Goal: Task Accomplishment & Management: Manage account settings

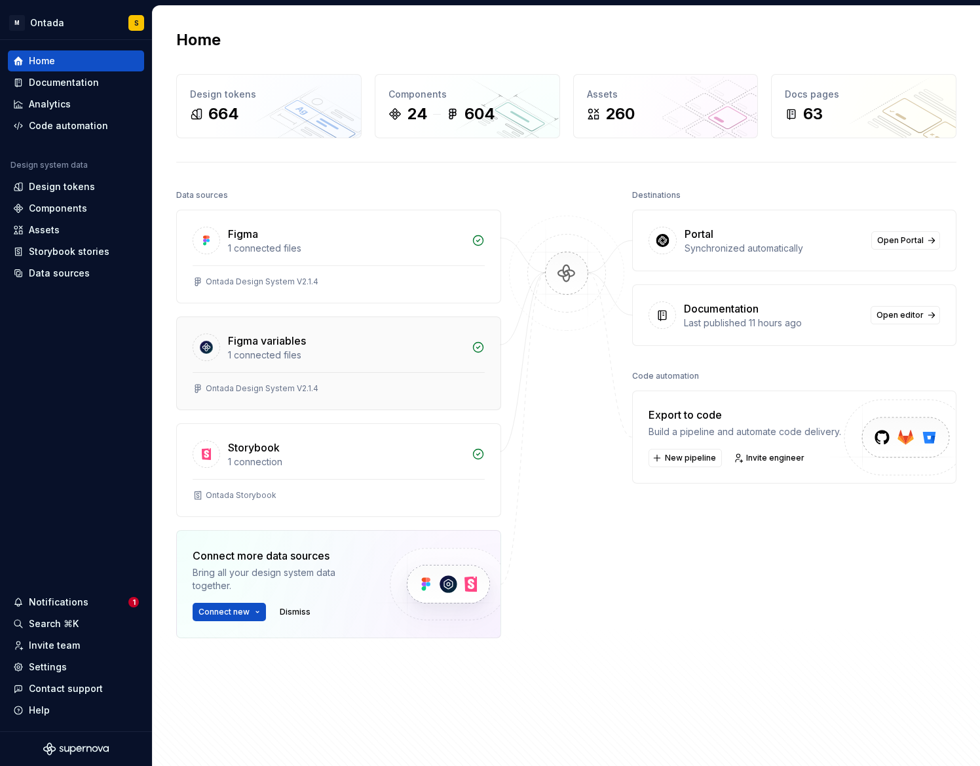
click at [317, 363] on div "Figma variables 1 connected files" at bounding box center [339, 344] width 324 height 55
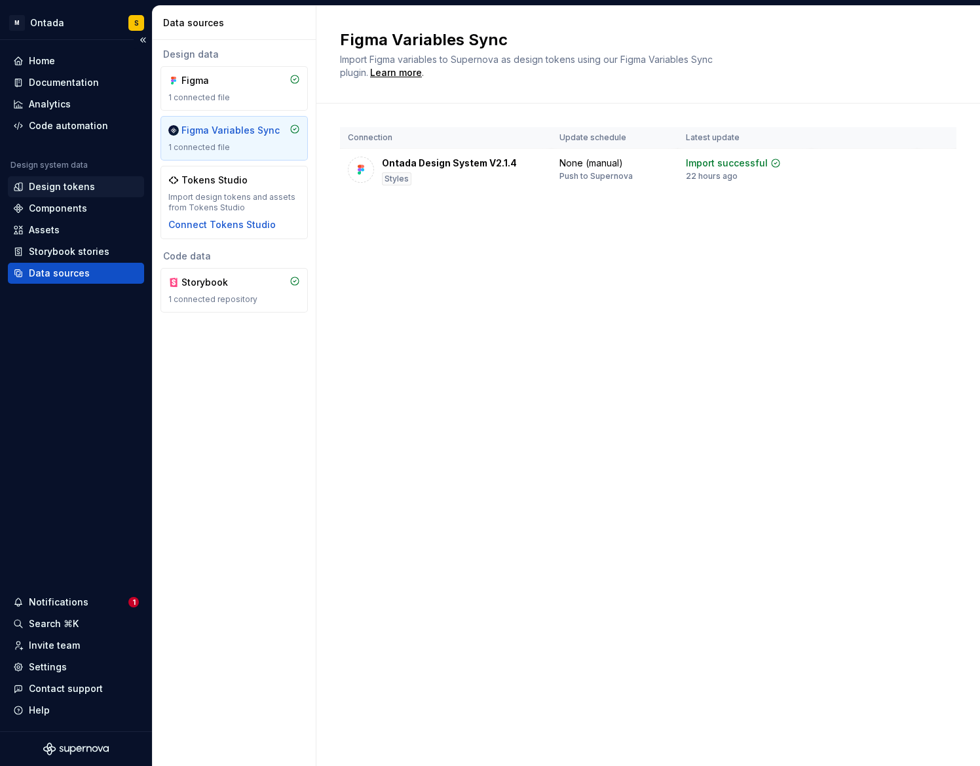
click at [72, 189] on div "Design tokens" at bounding box center [62, 186] width 66 height 13
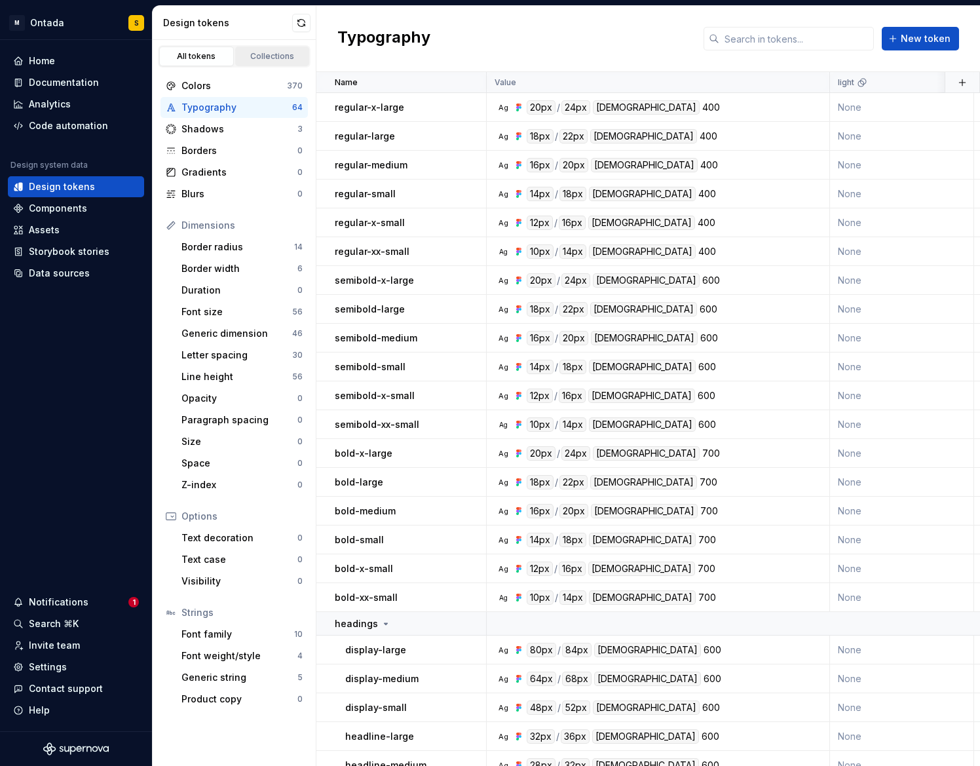
click at [268, 48] on link "Collections" at bounding box center [272, 57] width 75 height 20
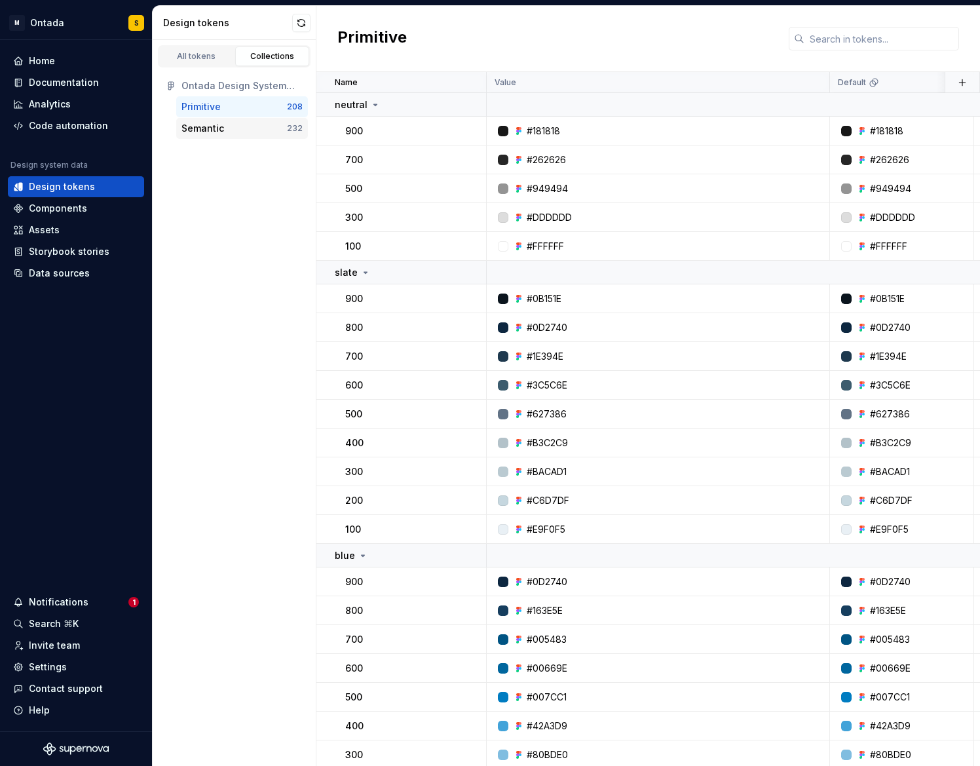
click at [218, 133] on div "Semantic" at bounding box center [202, 128] width 43 height 13
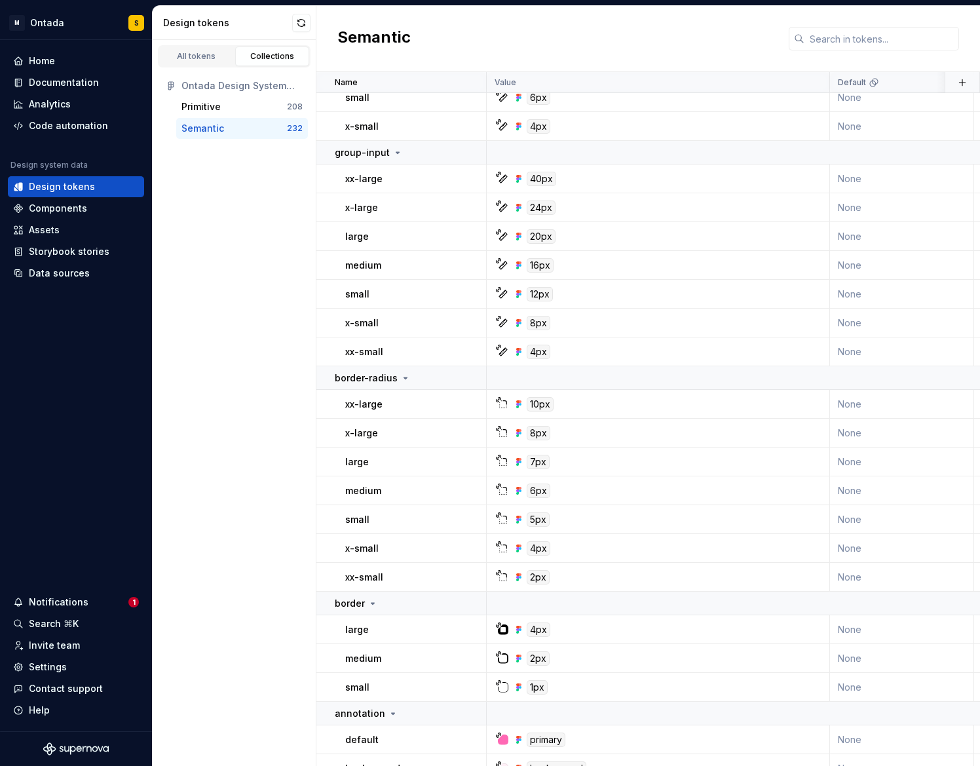
scroll to position [6723, 0]
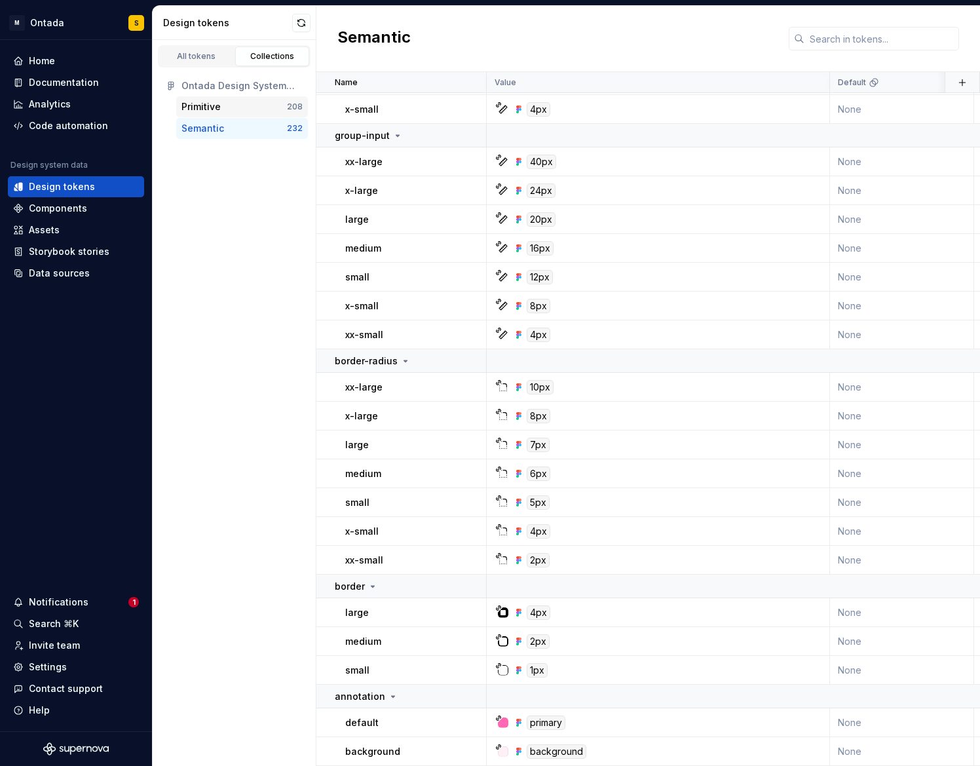
click at [234, 103] on div "Primitive" at bounding box center [233, 106] width 105 height 13
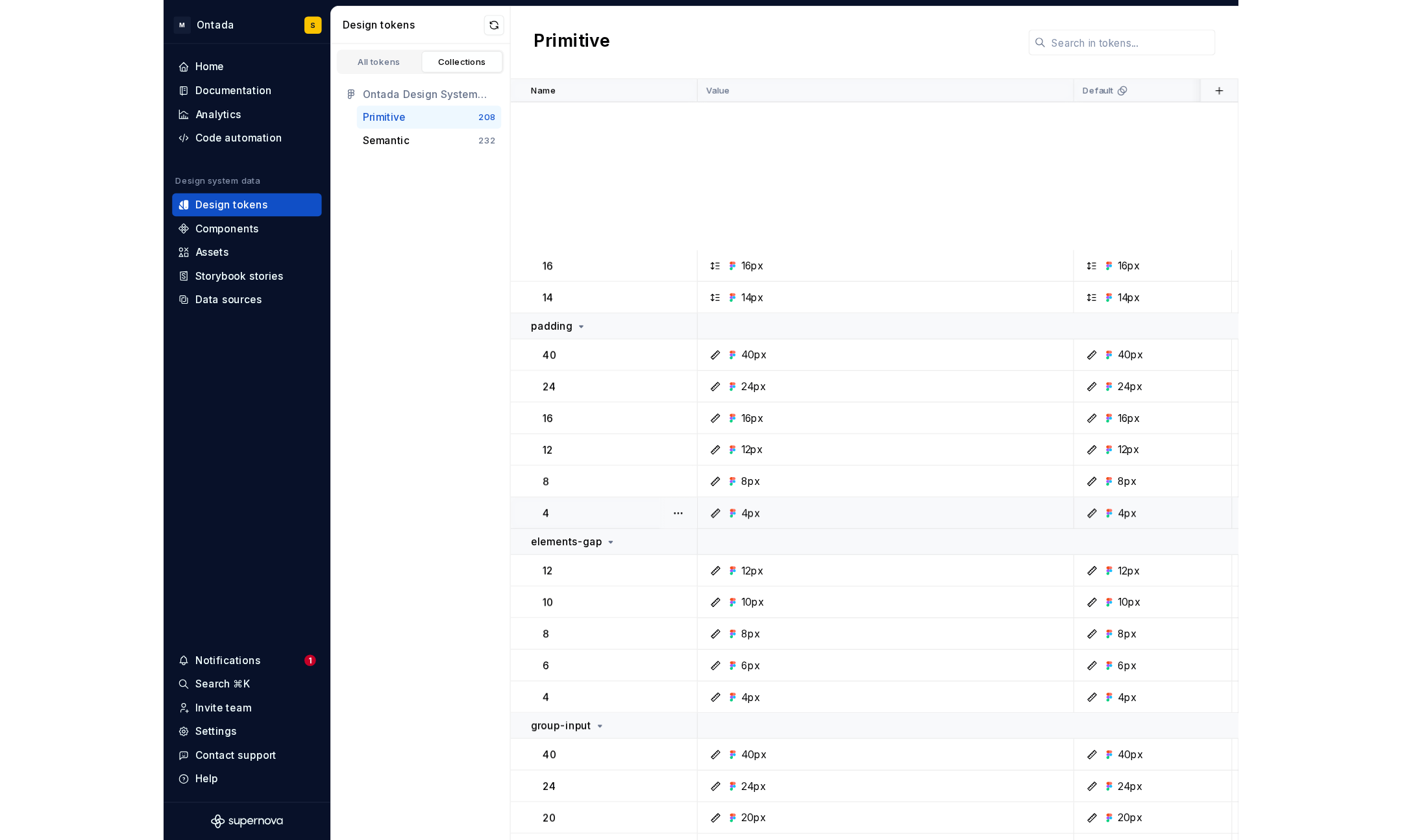
scroll to position [5880, 0]
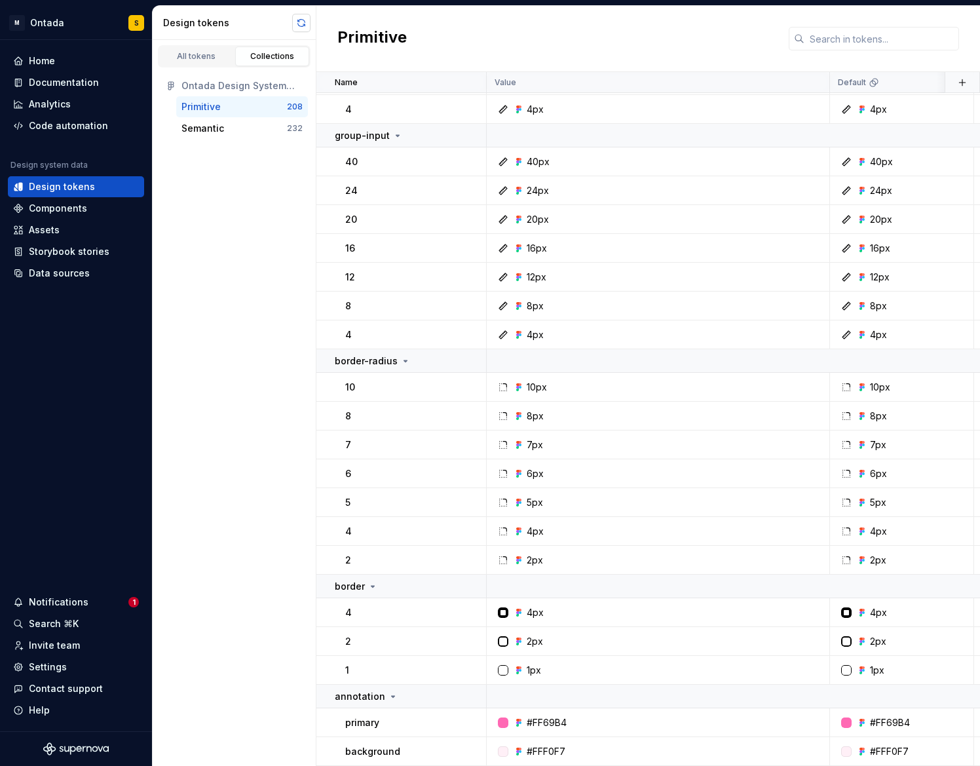
click at [296, 19] on button "button" at bounding box center [301, 23] width 18 height 18
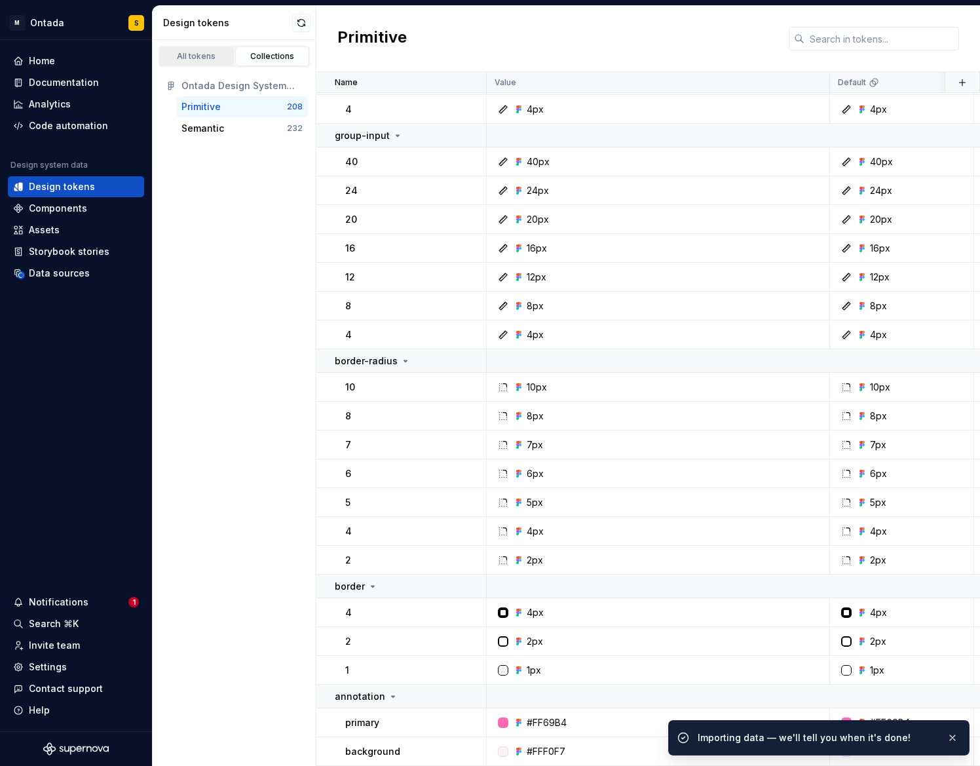
click at [208, 50] on link "All tokens" at bounding box center [196, 57] width 75 height 20
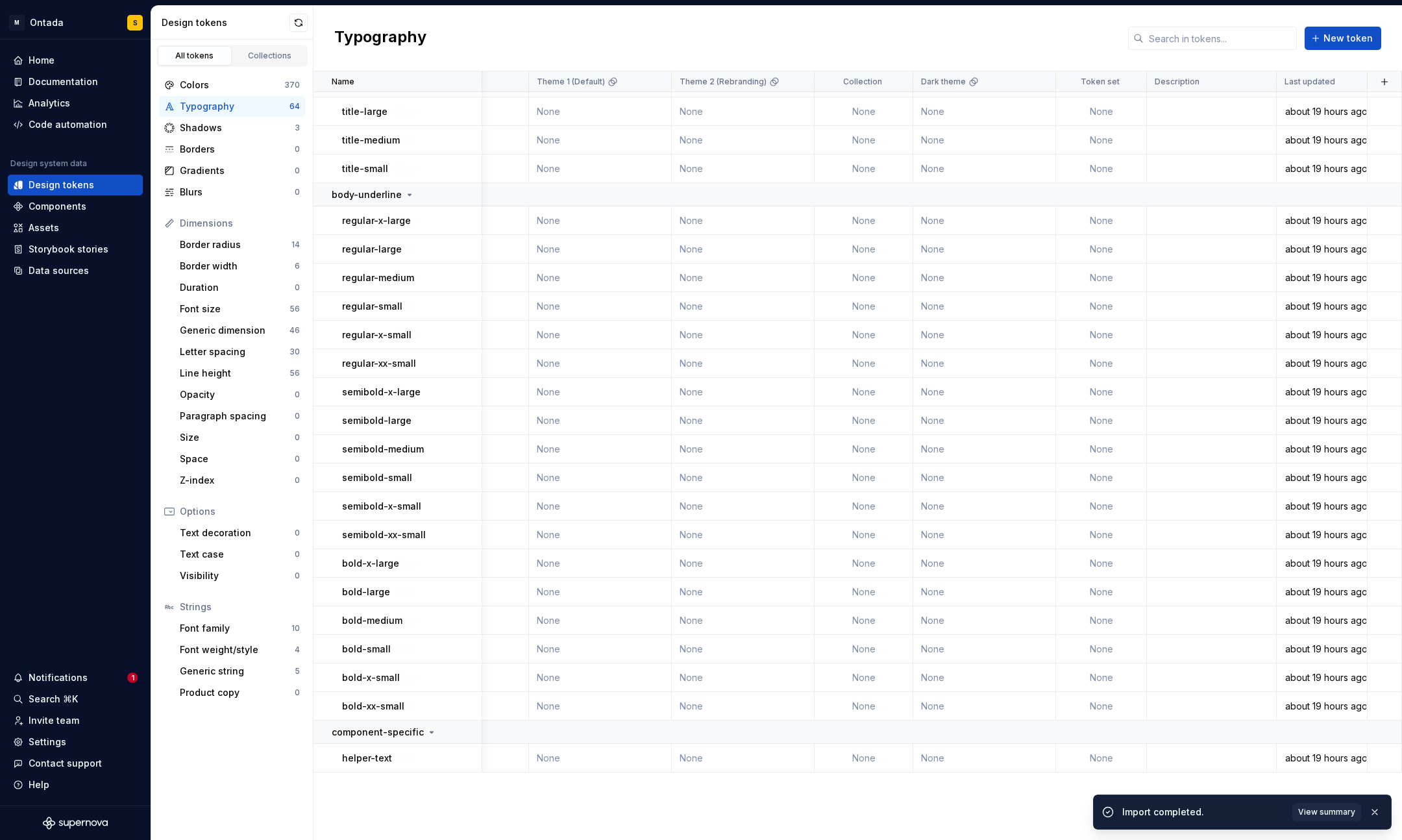
scroll to position [0, 722]
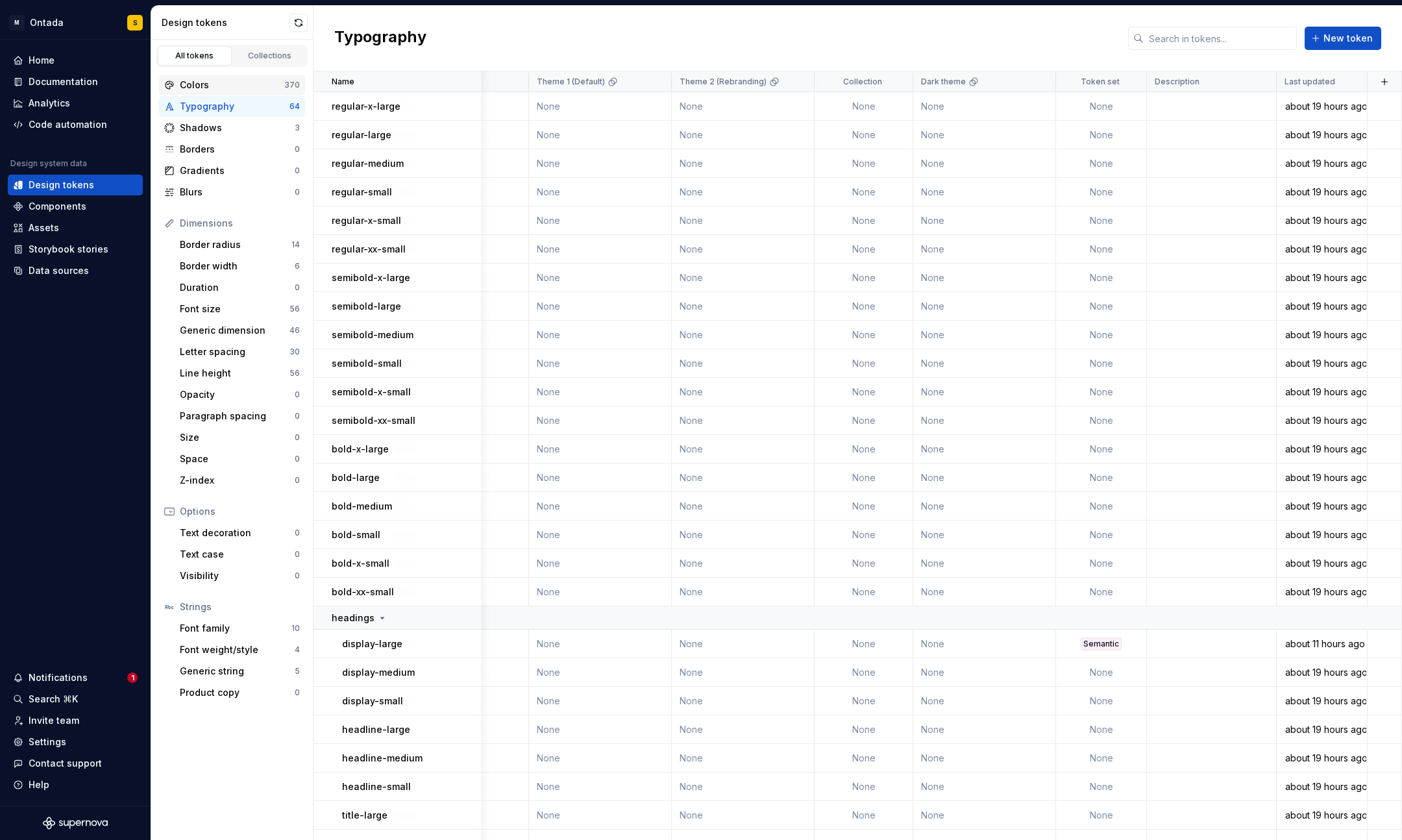
click at [253, 85] on div "Colors" at bounding box center [231, 84] width 104 height 13
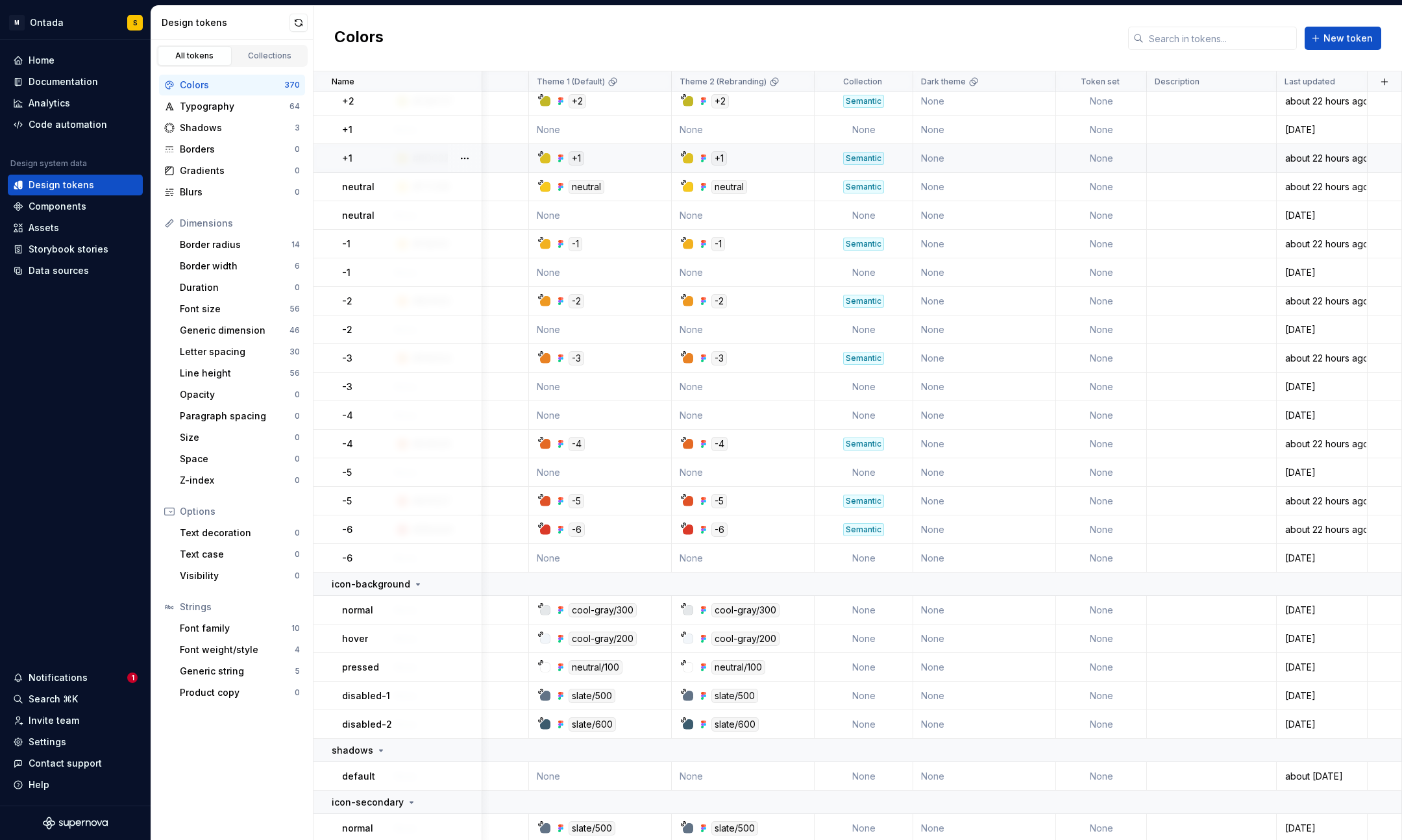
scroll to position [10589, 722]
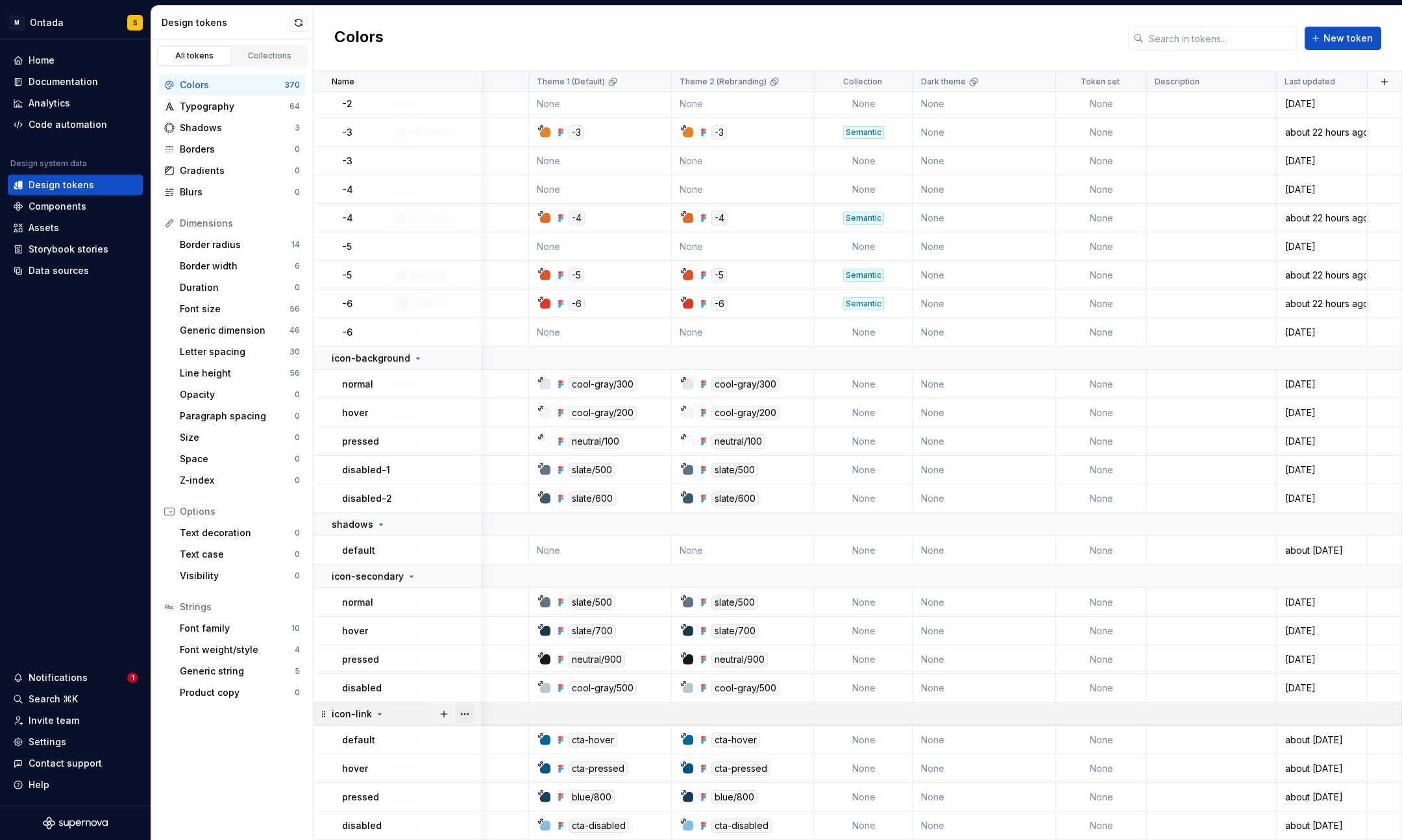
click at [465, 719] on button "button" at bounding box center [465, 714] width 18 height 18
click at [491, 686] on div "Delete group" at bounding box center [521, 688] width 84 height 13
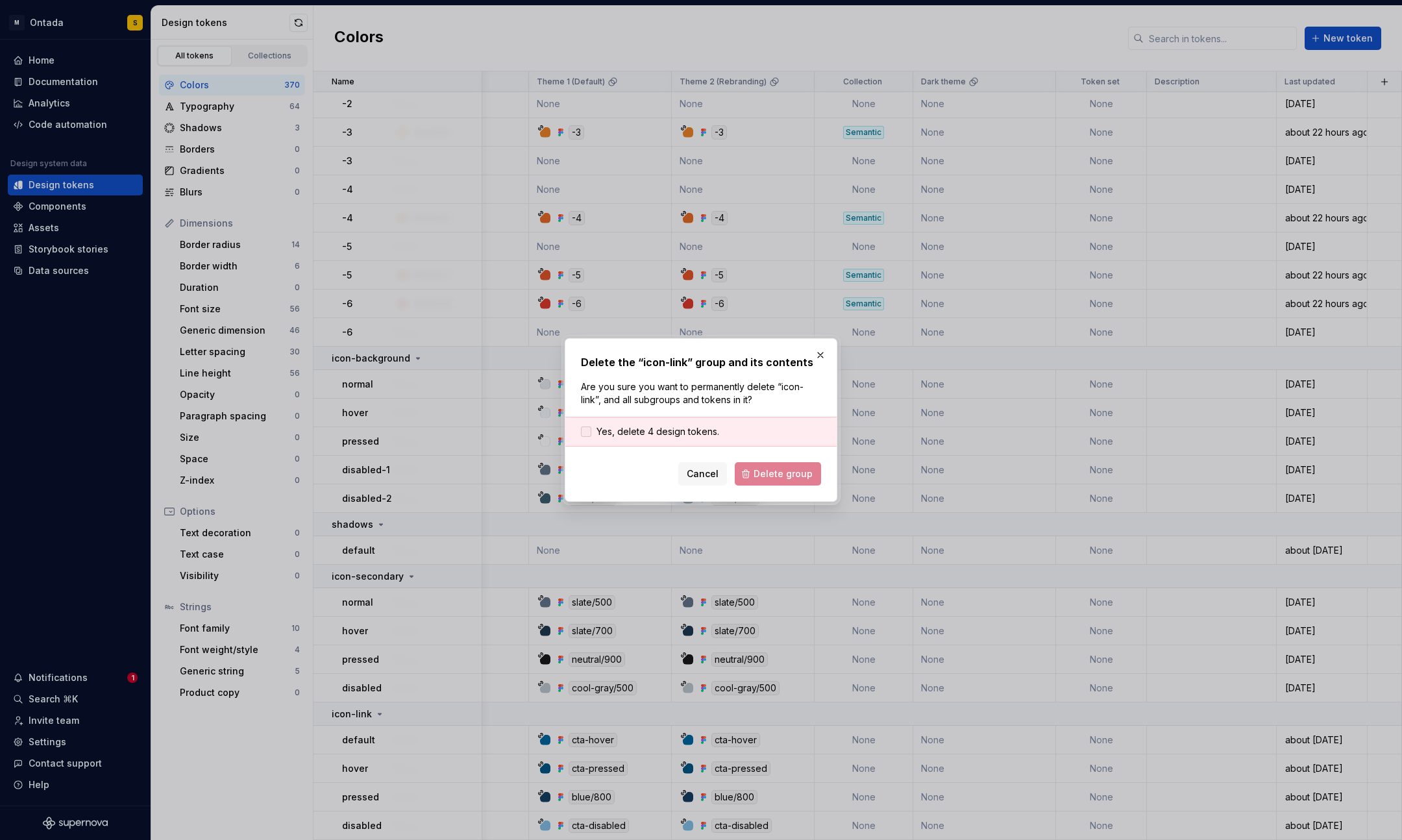
click at [624, 428] on span "Yes, delete 4 design tokens." at bounding box center [658, 431] width 123 height 13
click at [798, 471] on span "Delete group" at bounding box center [784, 473] width 59 height 13
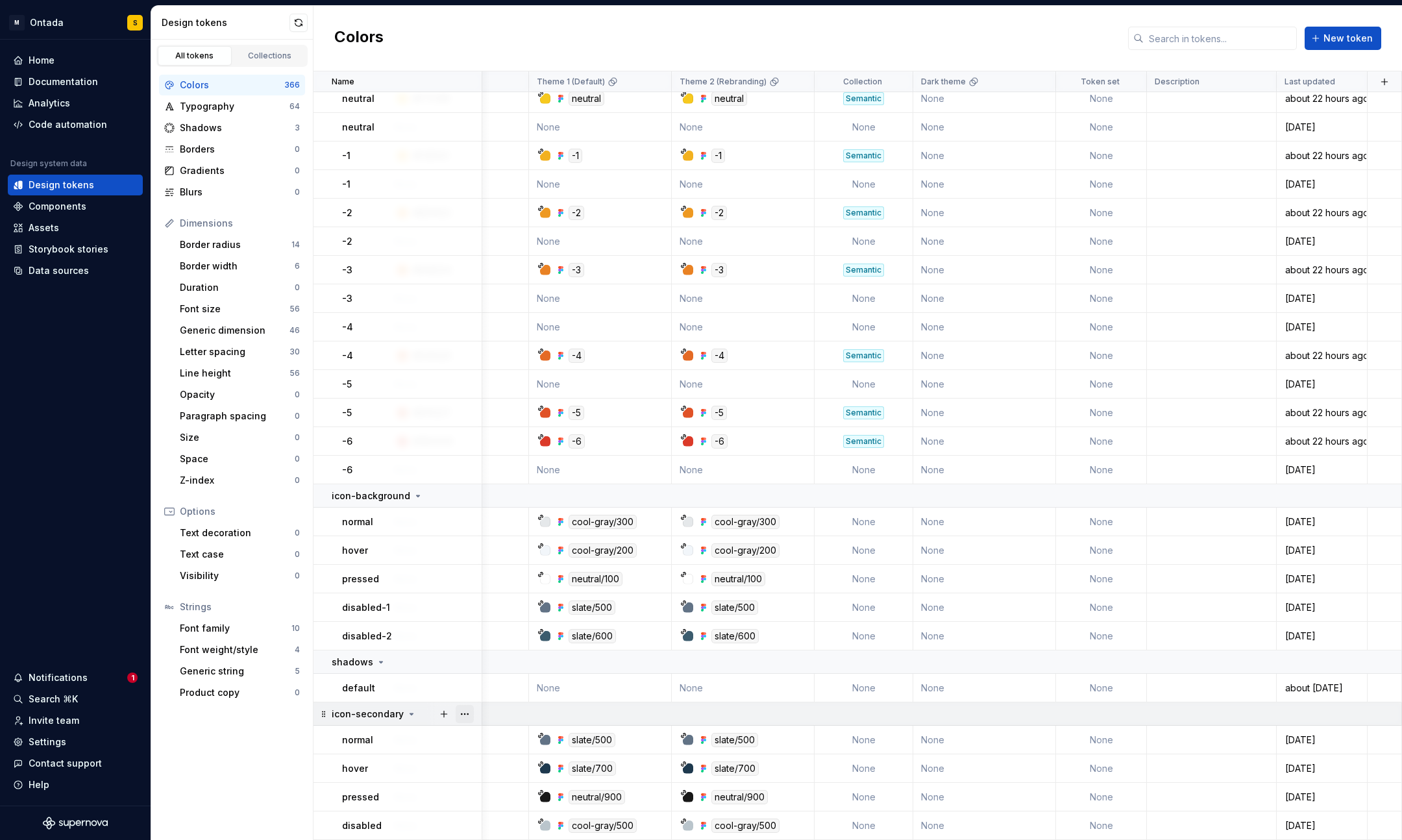
click at [456, 713] on button "button" at bounding box center [465, 714] width 18 height 18
click at [485, 683] on div "Delete group" at bounding box center [521, 688] width 84 height 13
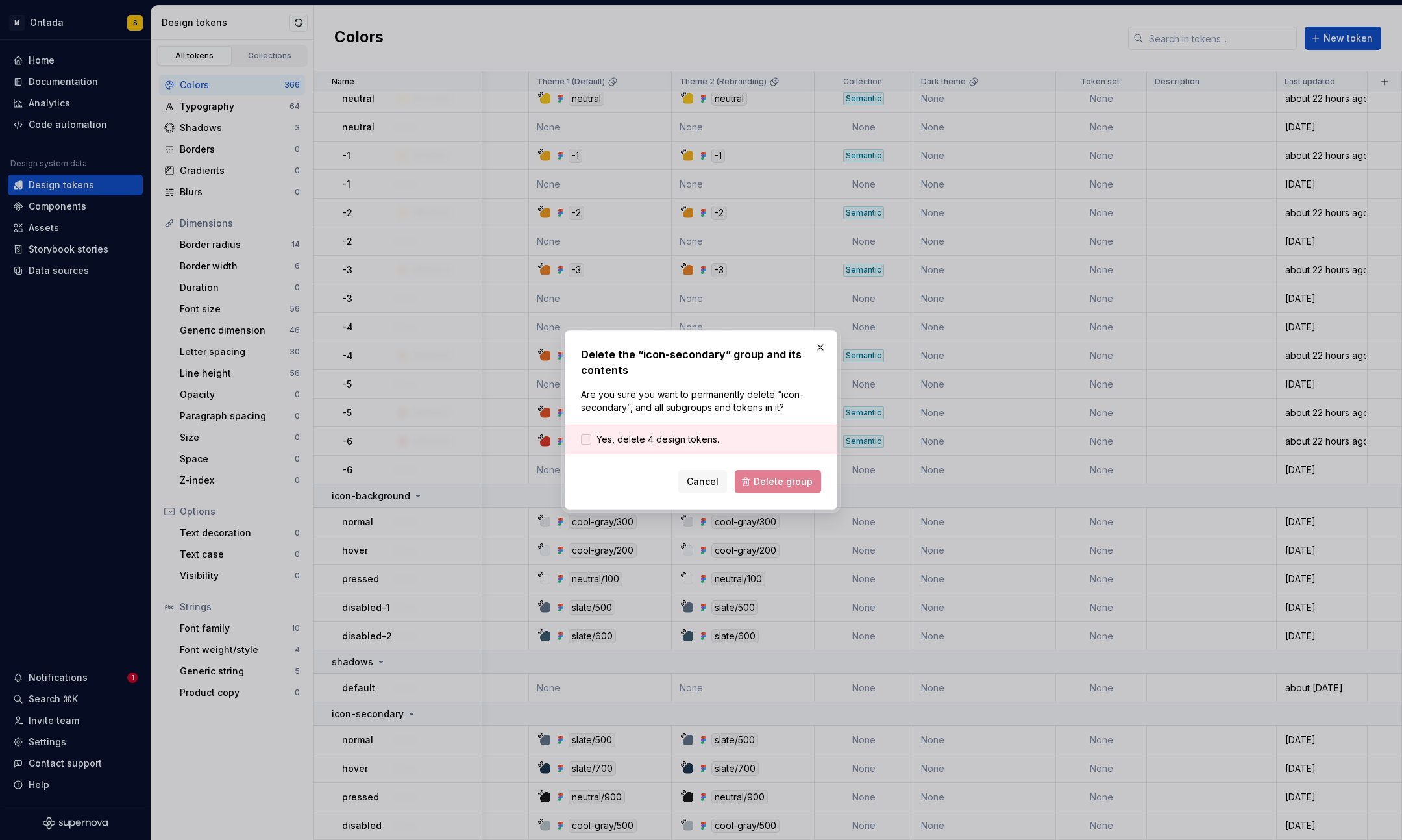
click at [654, 438] on span "Yes, delete 4 design tokens." at bounding box center [658, 439] width 123 height 13
click at [767, 477] on span "Delete group" at bounding box center [784, 481] width 59 height 13
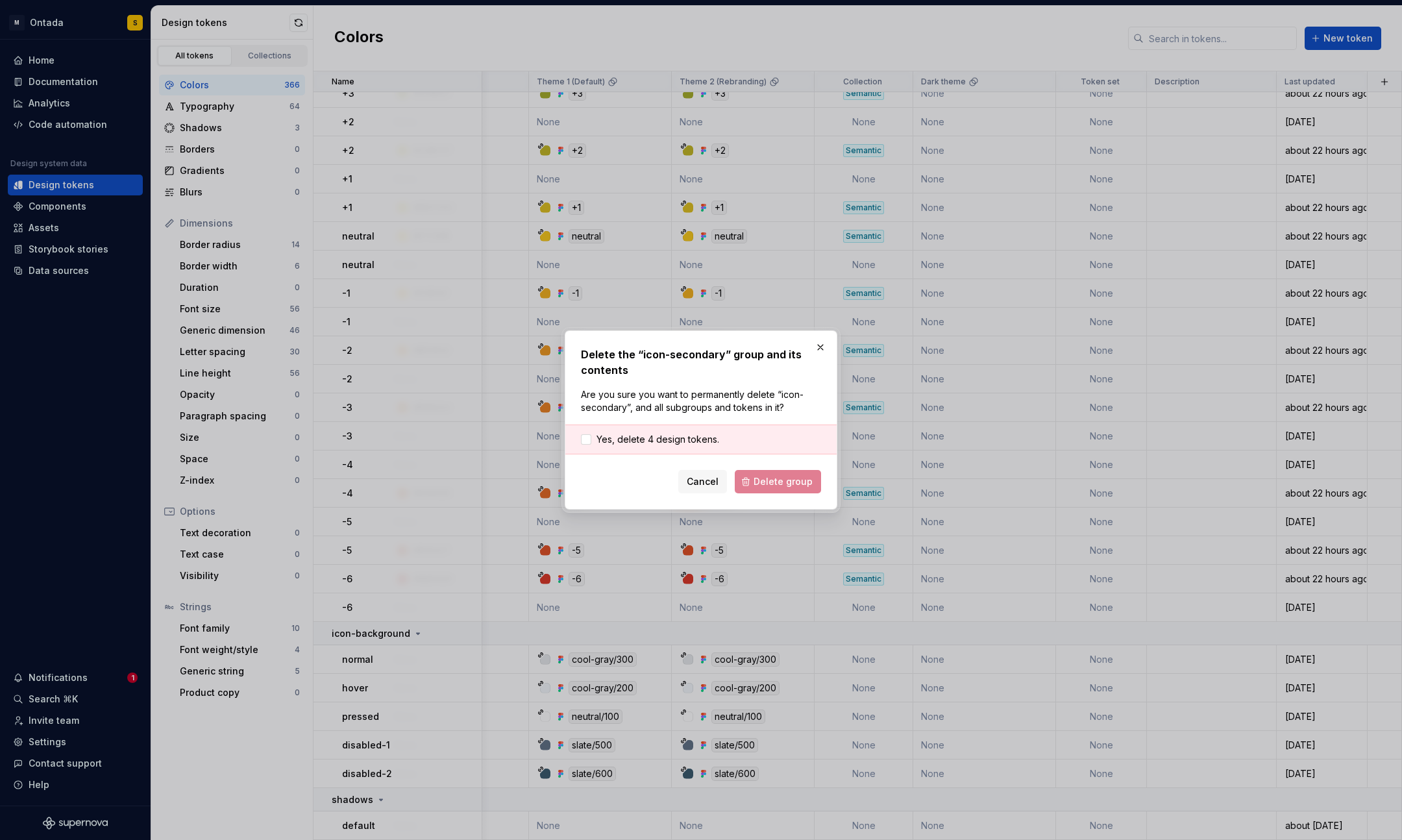
scroll to position [10314, 722]
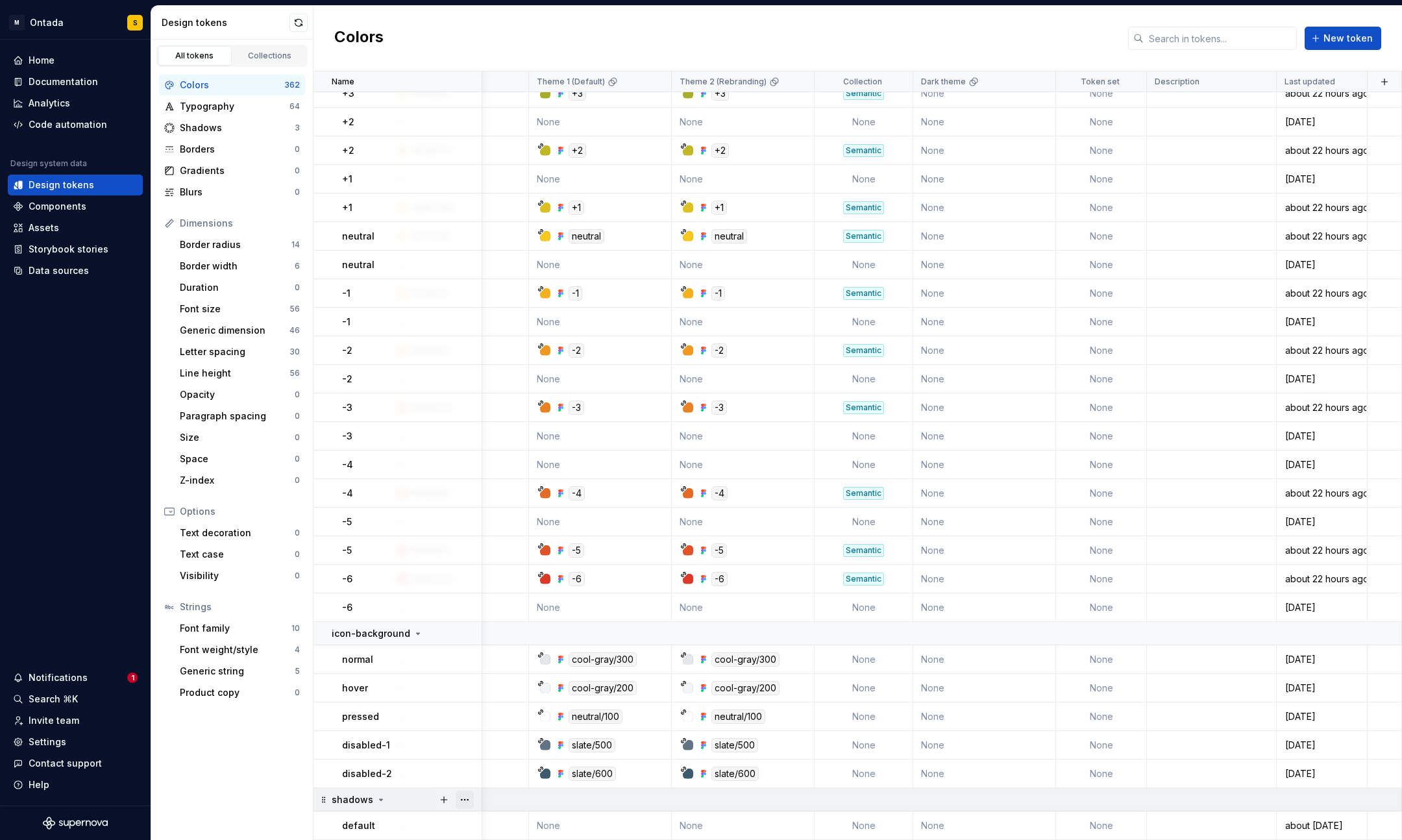
click at [461, 758] on button "button" at bounding box center [465, 799] width 18 height 18
click at [486, 758] on div "Delete group" at bounding box center [521, 774] width 84 height 13
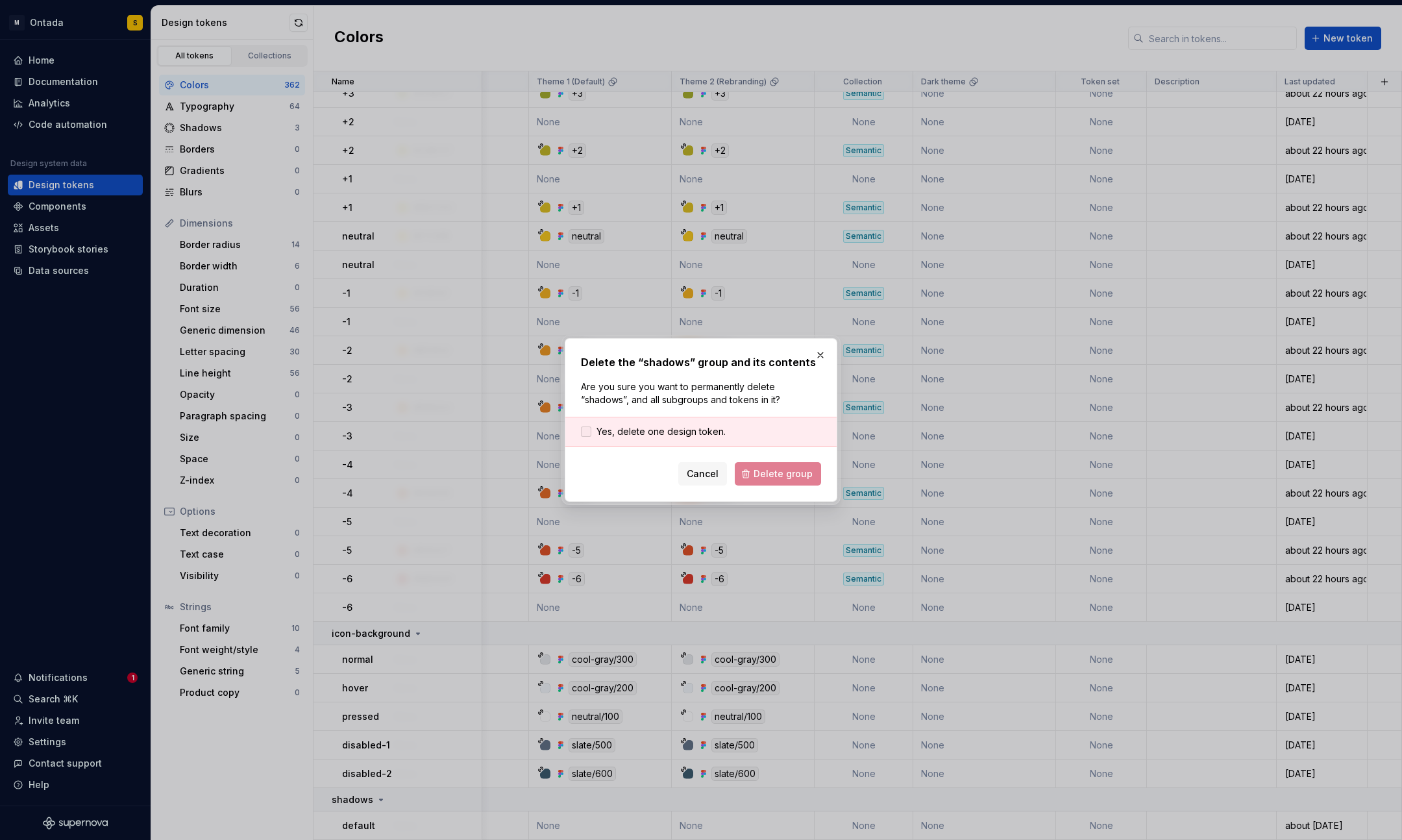
click at [659, 427] on span "Yes, delete one design token." at bounding box center [661, 431] width 129 height 13
click at [774, 477] on span "Delete group" at bounding box center [784, 473] width 59 height 13
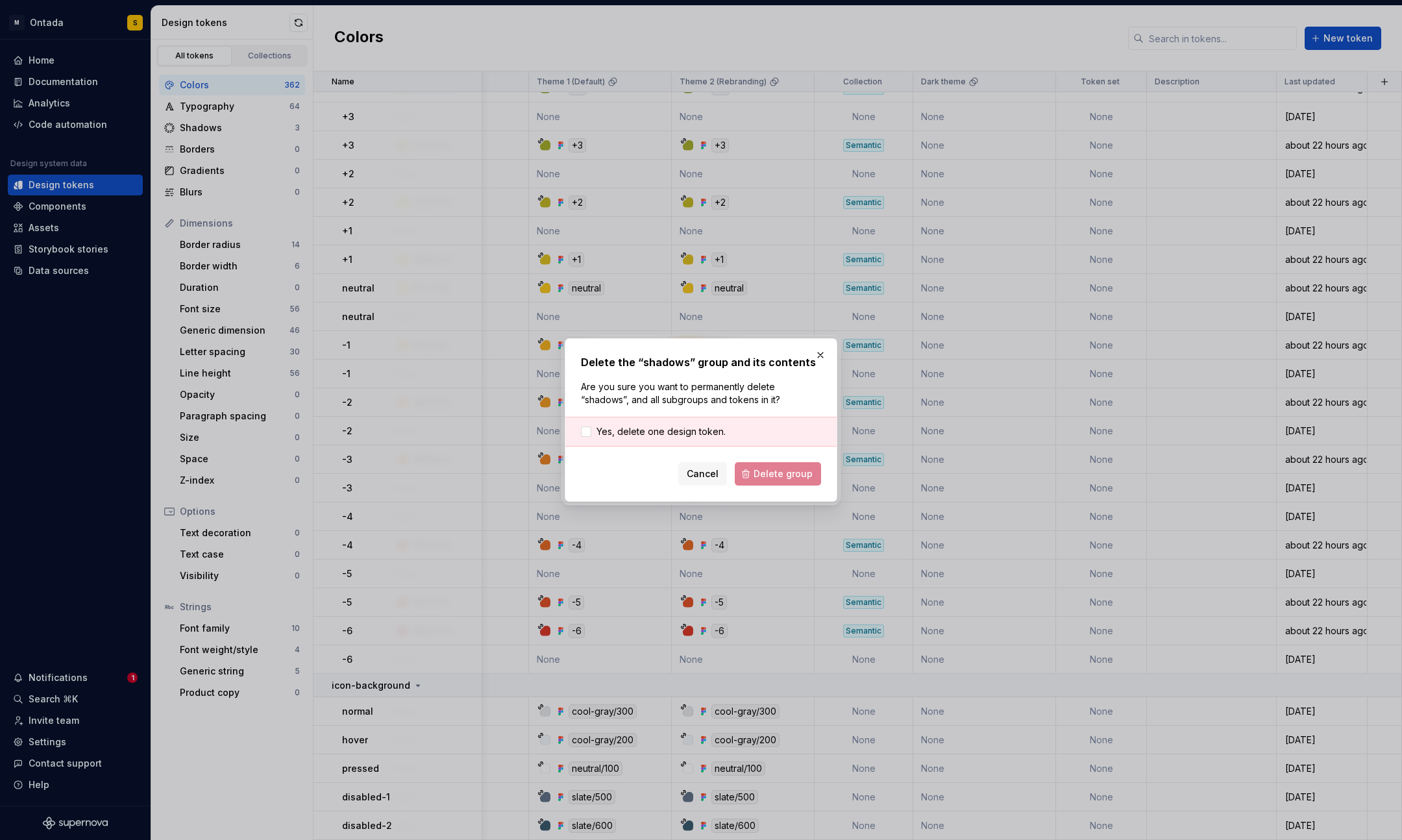
scroll to position [10261, 722]
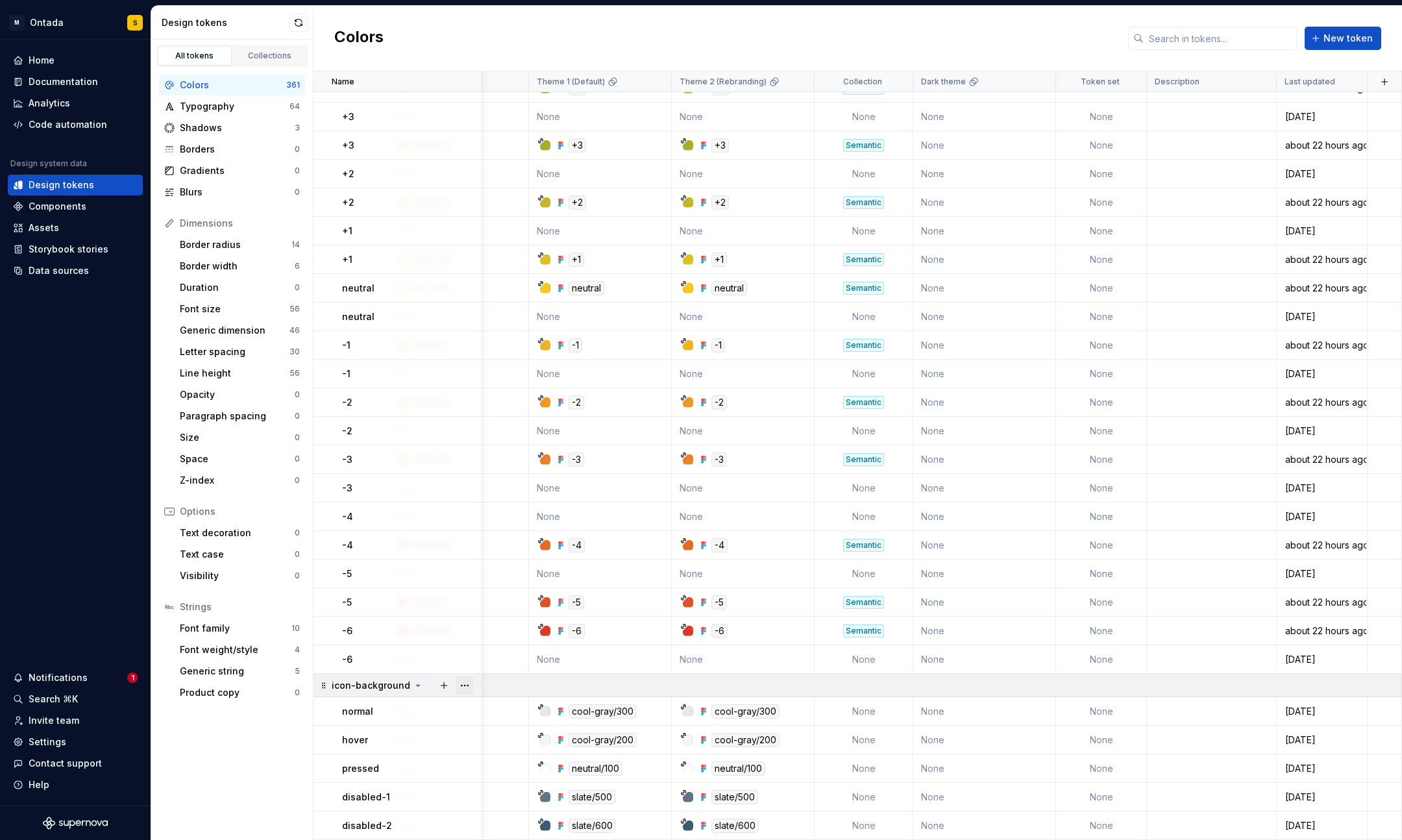
click at [470, 680] on button "button" at bounding box center [465, 685] width 18 height 18
click at [486, 662] on div "Delete group" at bounding box center [521, 660] width 84 height 13
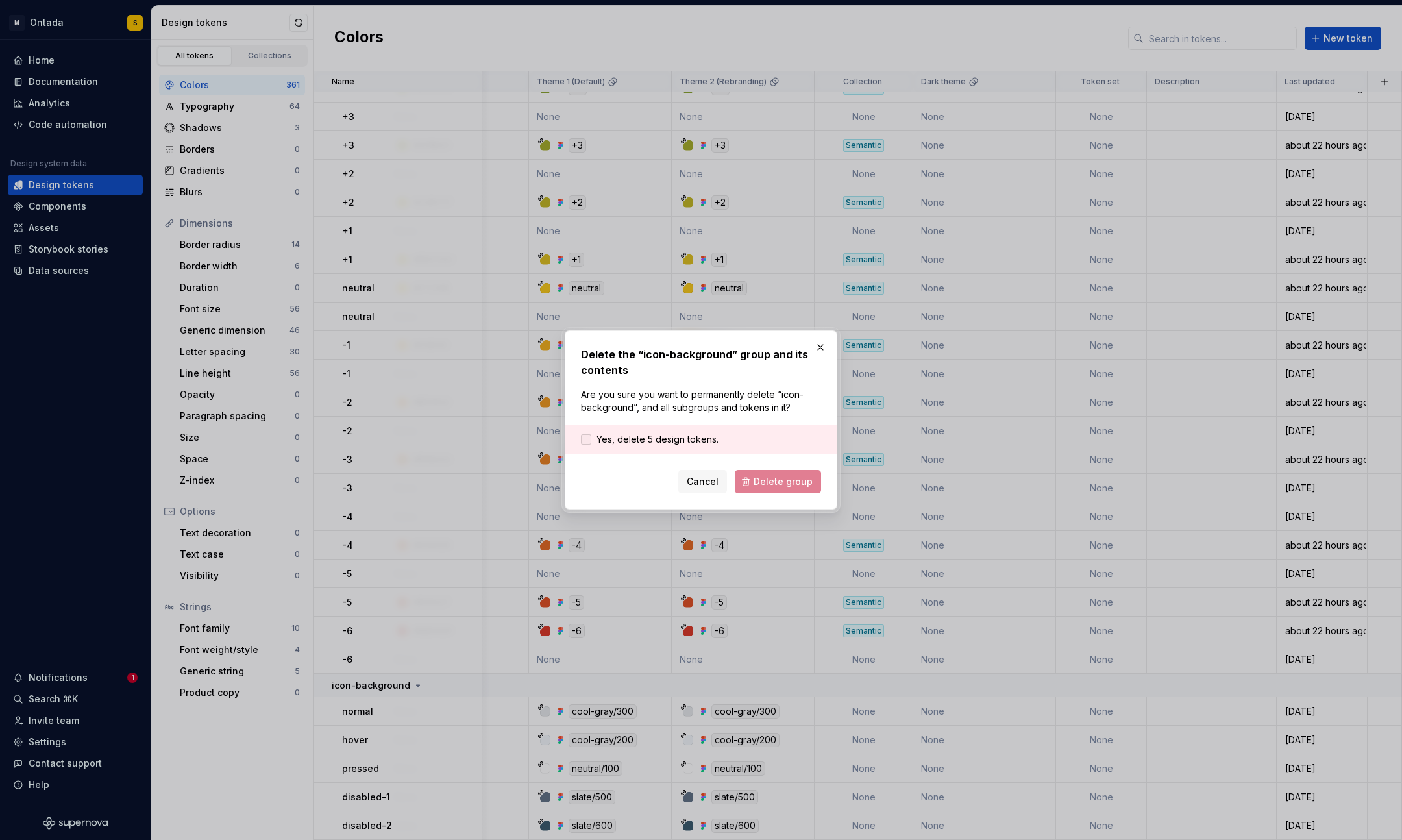
click at [632, 433] on span "Yes, delete 5 design tokens." at bounding box center [657, 439] width 122 height 13
click at [805, 479] on span "Delete group" at bounding box center [784, 481] width 59 height 13
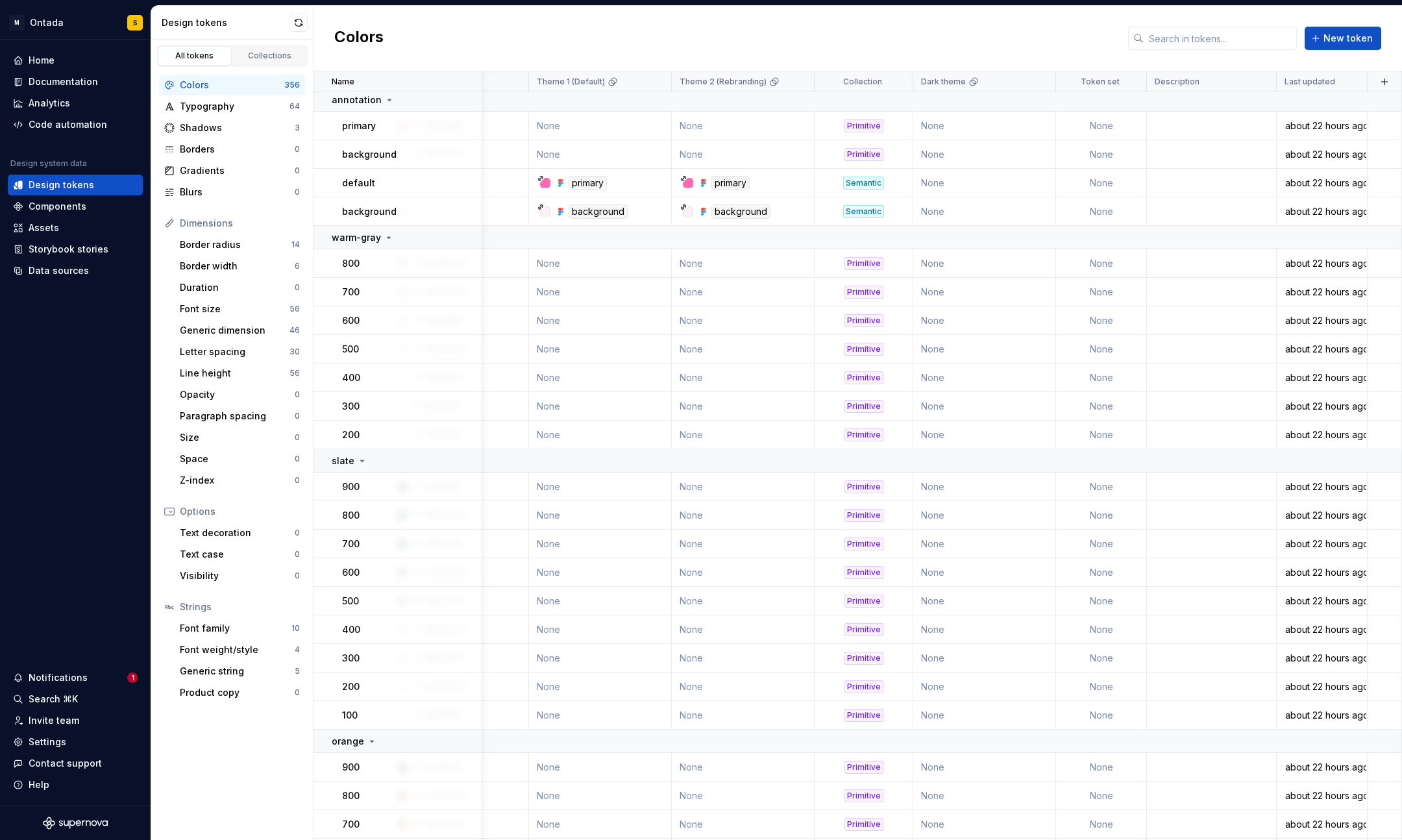
scroll to position [0, 722]
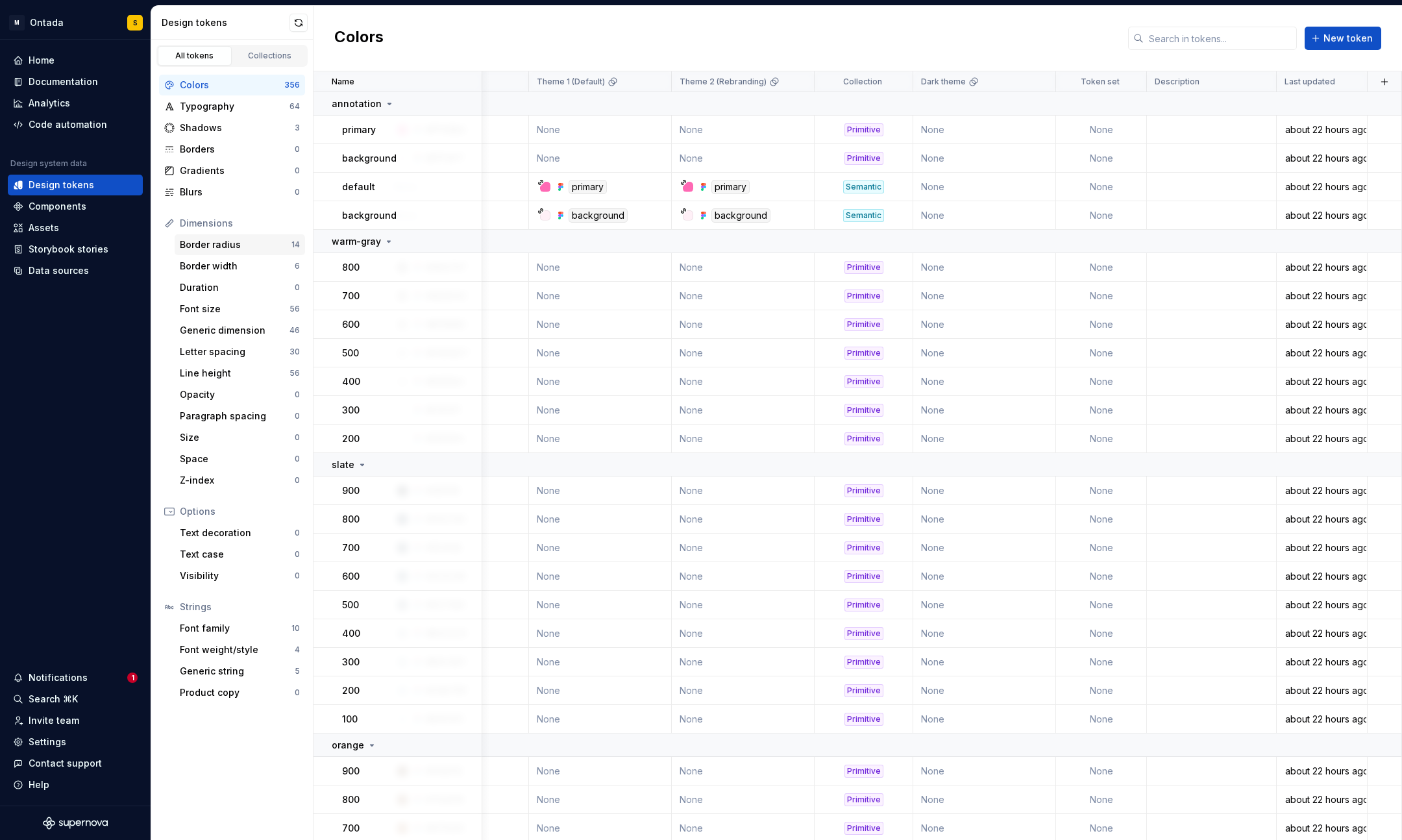
click at [259, 244] on div "Border radius" at bounding box center [235, 244] width 112 height 13
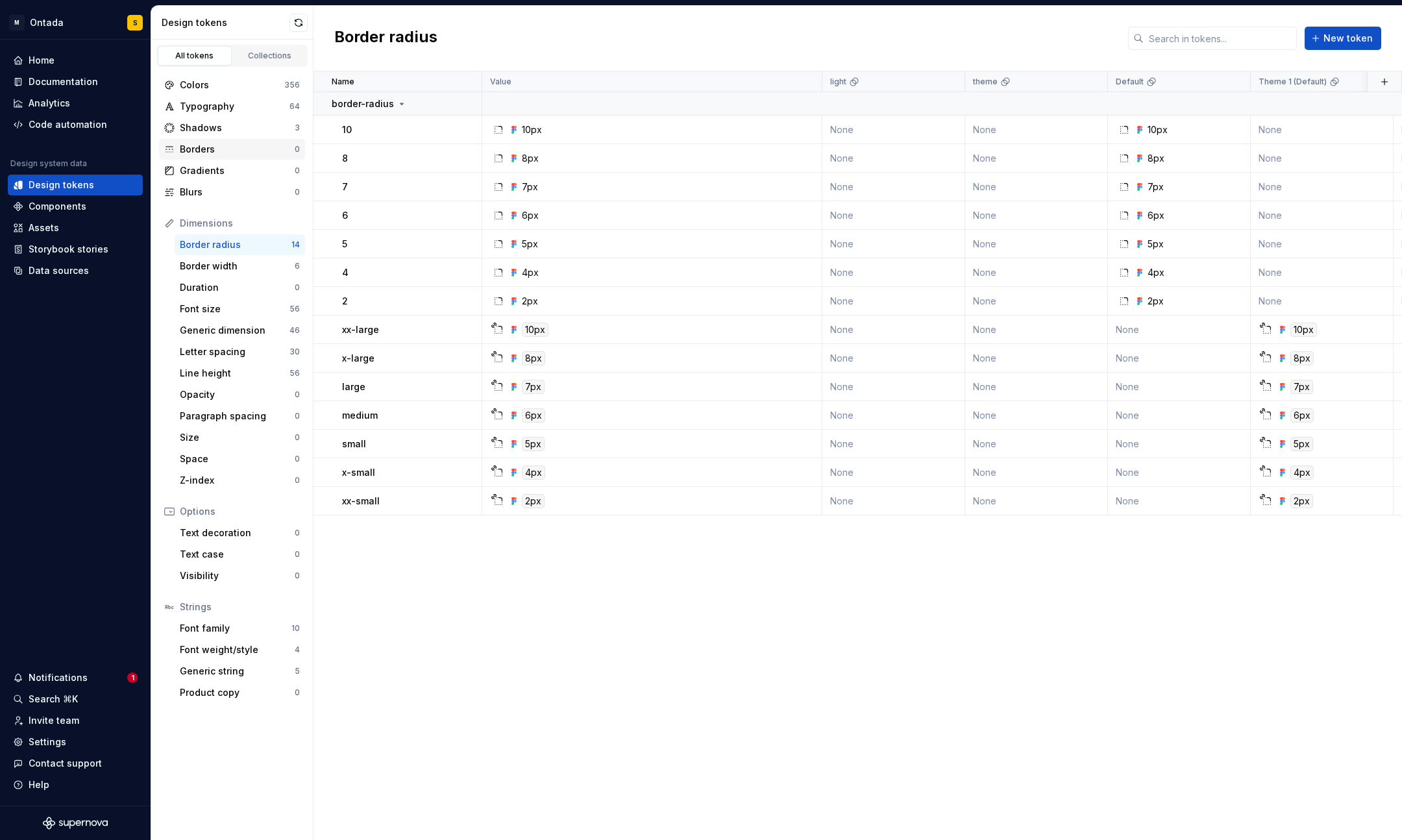
click at [219, 148] on div "Borders" at bounding box center [237, 149] width 115 height 13
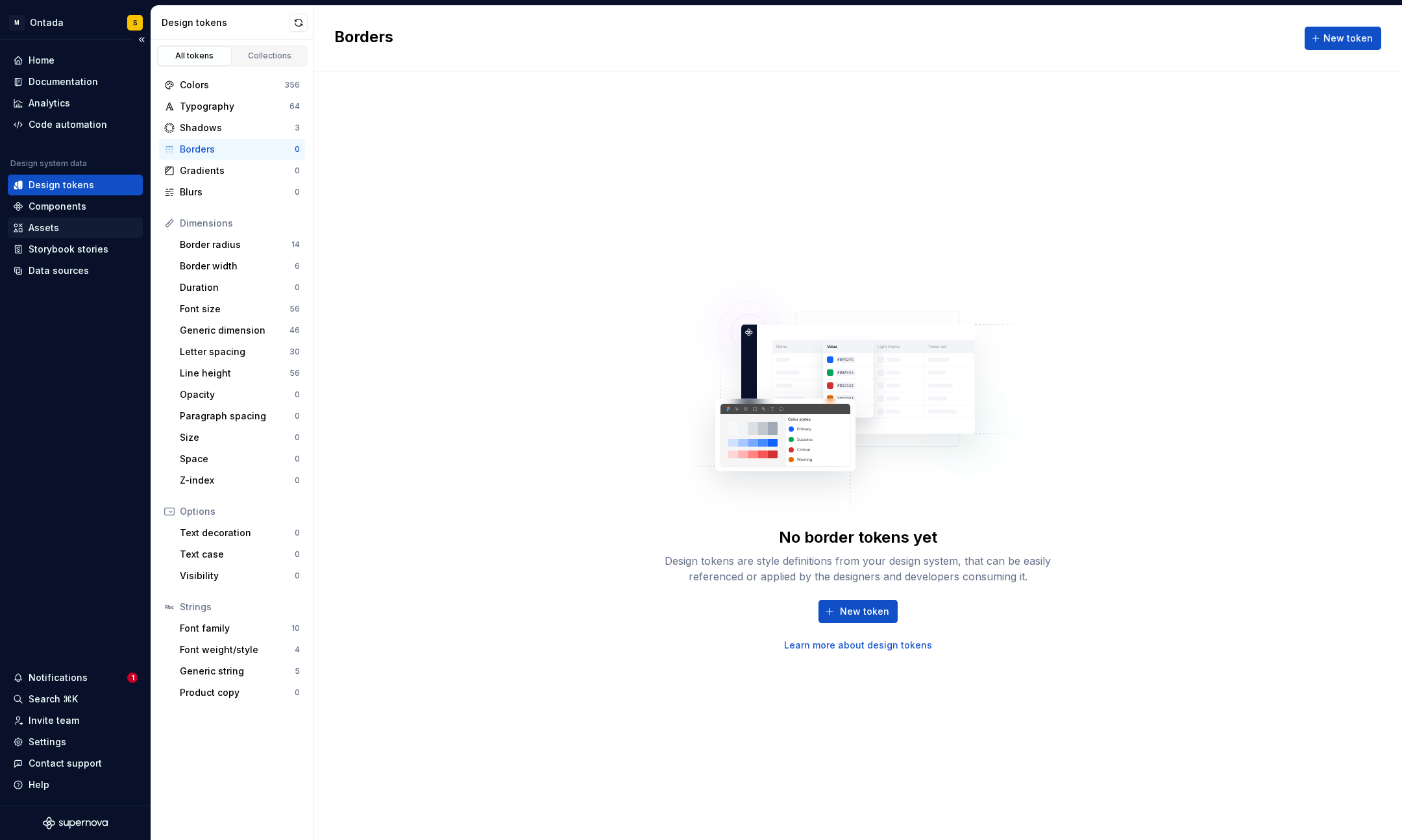
click at [72, 227] on div "Assets" at bounding box center [75, 227] width 125 height 13
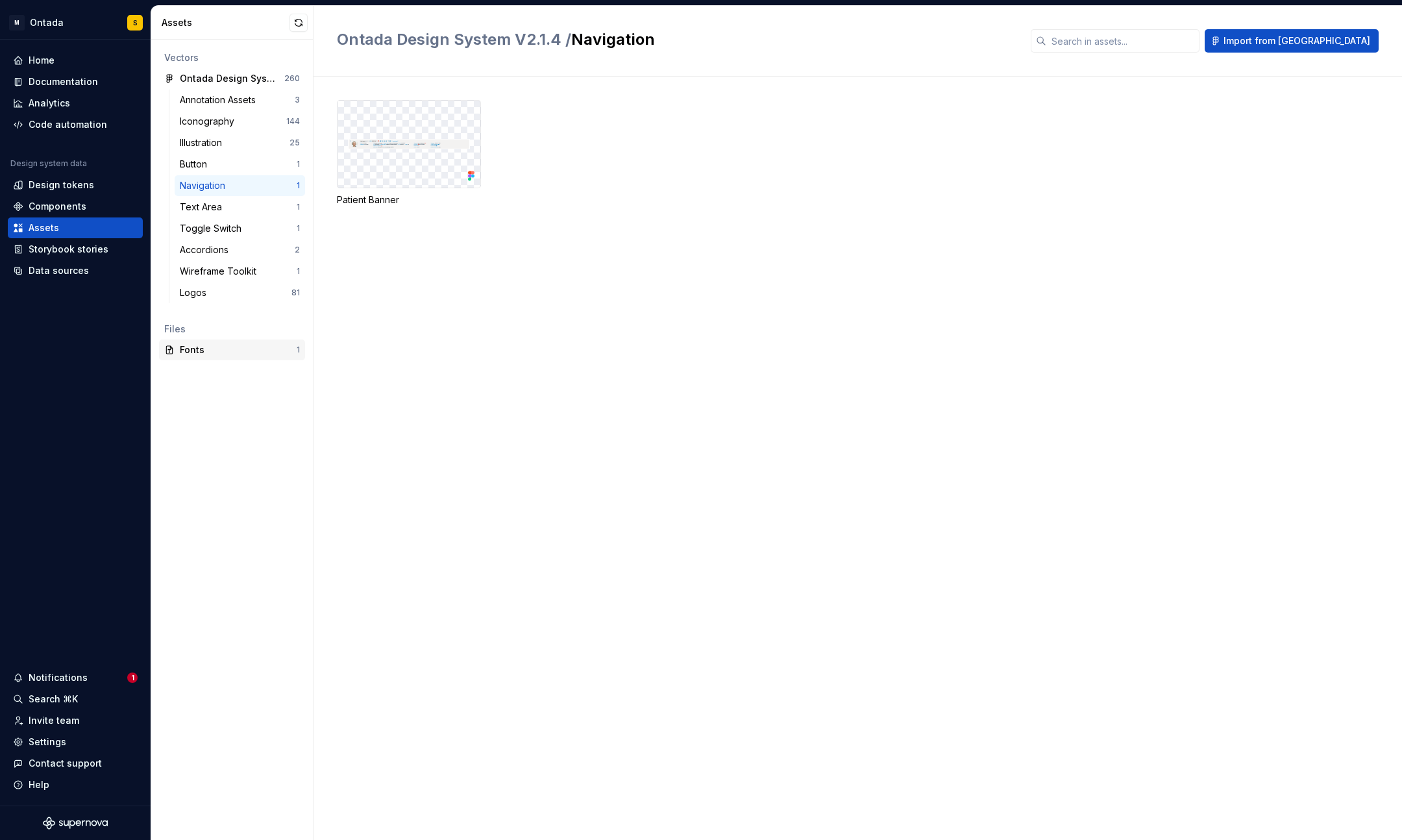
click at [212, 344] on div "Fonts" at bounding box center [238, 350] width 117 height 13
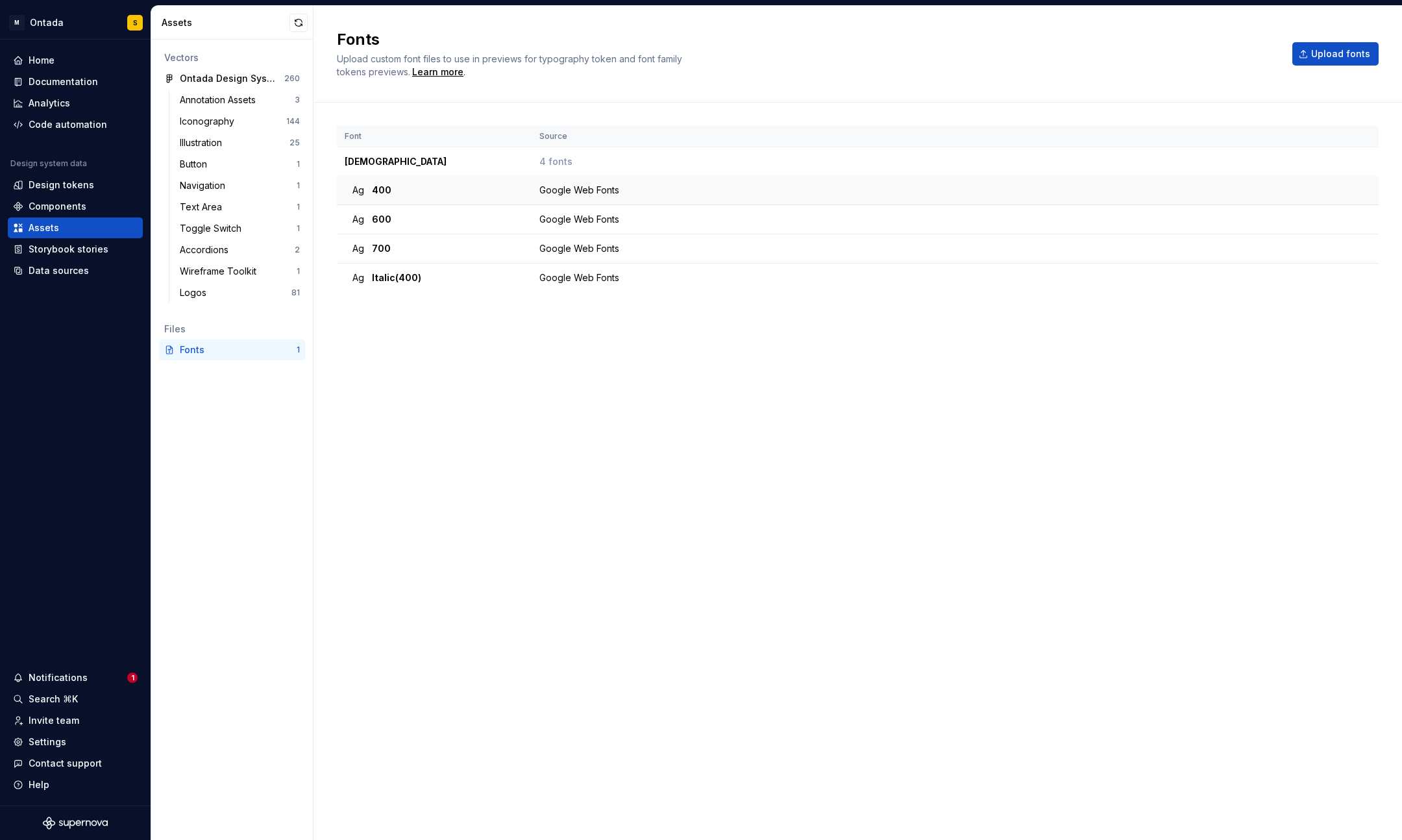
click at [970, 189] on div "Google Web Fonts" at bounding box center [950, 189] width 822 height 13
click at [63, 272] on div "Data sources" at bounding box center [58, 270] width 60 height 13
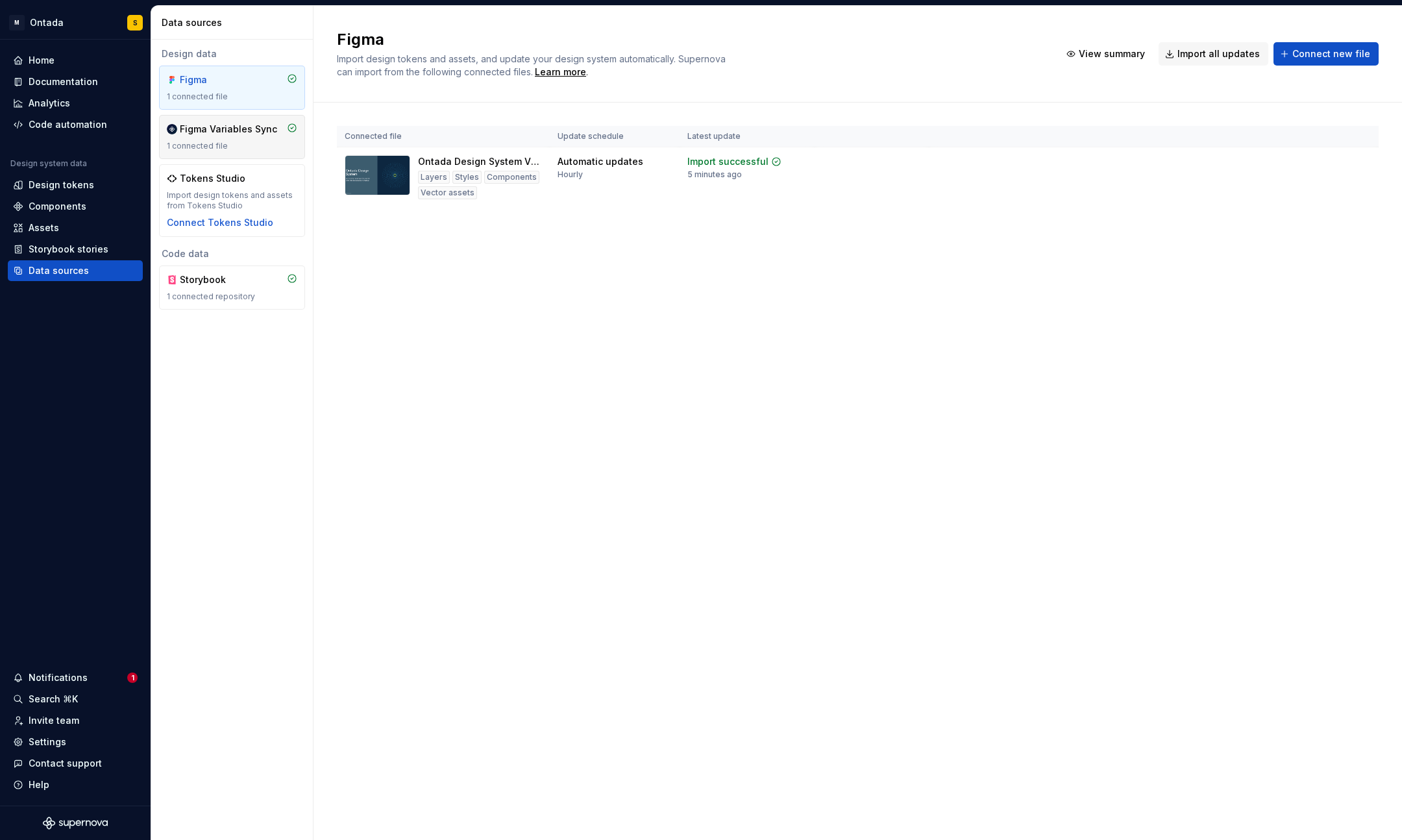
click at [221, 139] on div "Figma Variables Sync 1 connected file" at bounding box center [232, 137] width 131 height 29
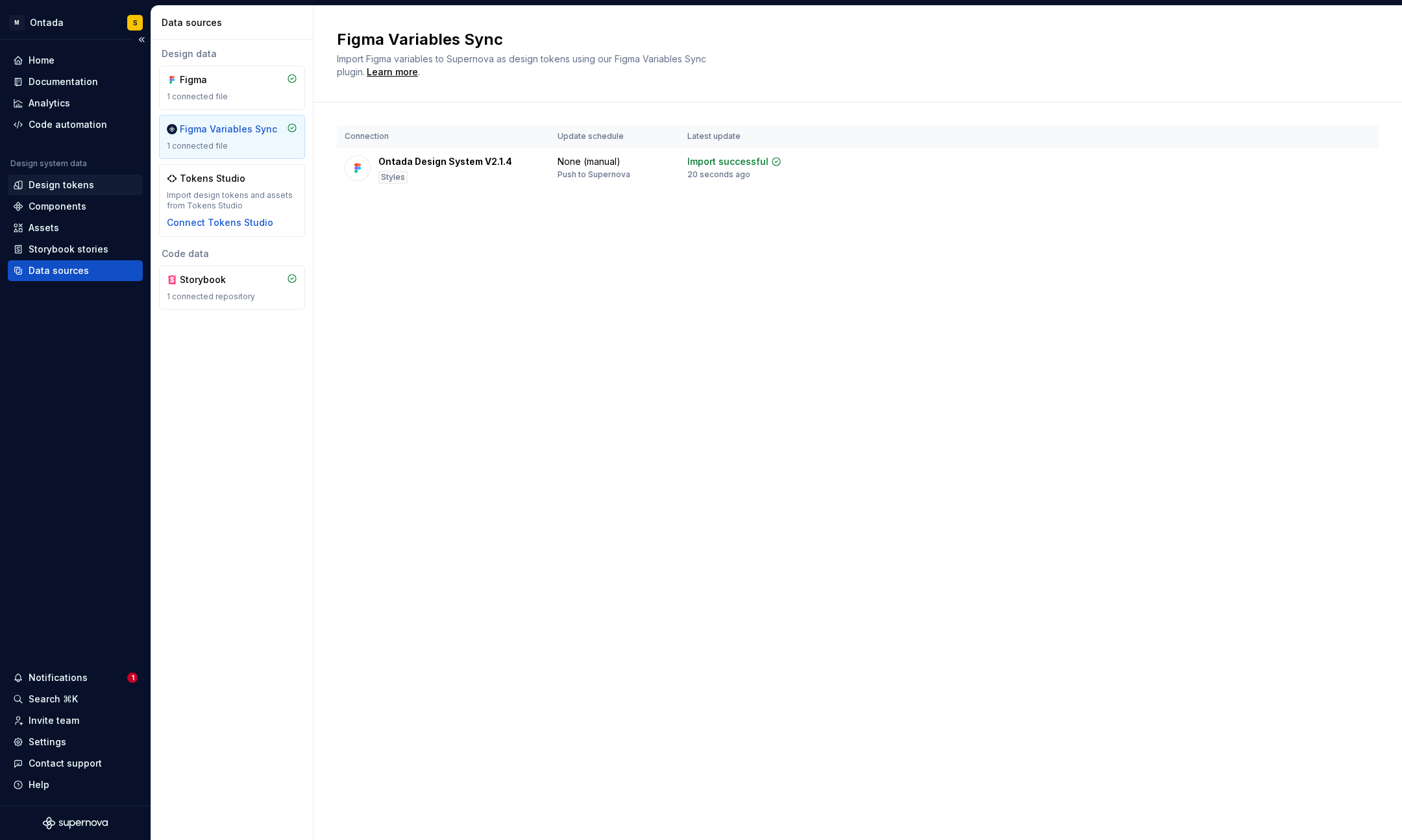
click at [78, 188] on div "Design tokens" at bounding box center [61, 184] width 65 height 13
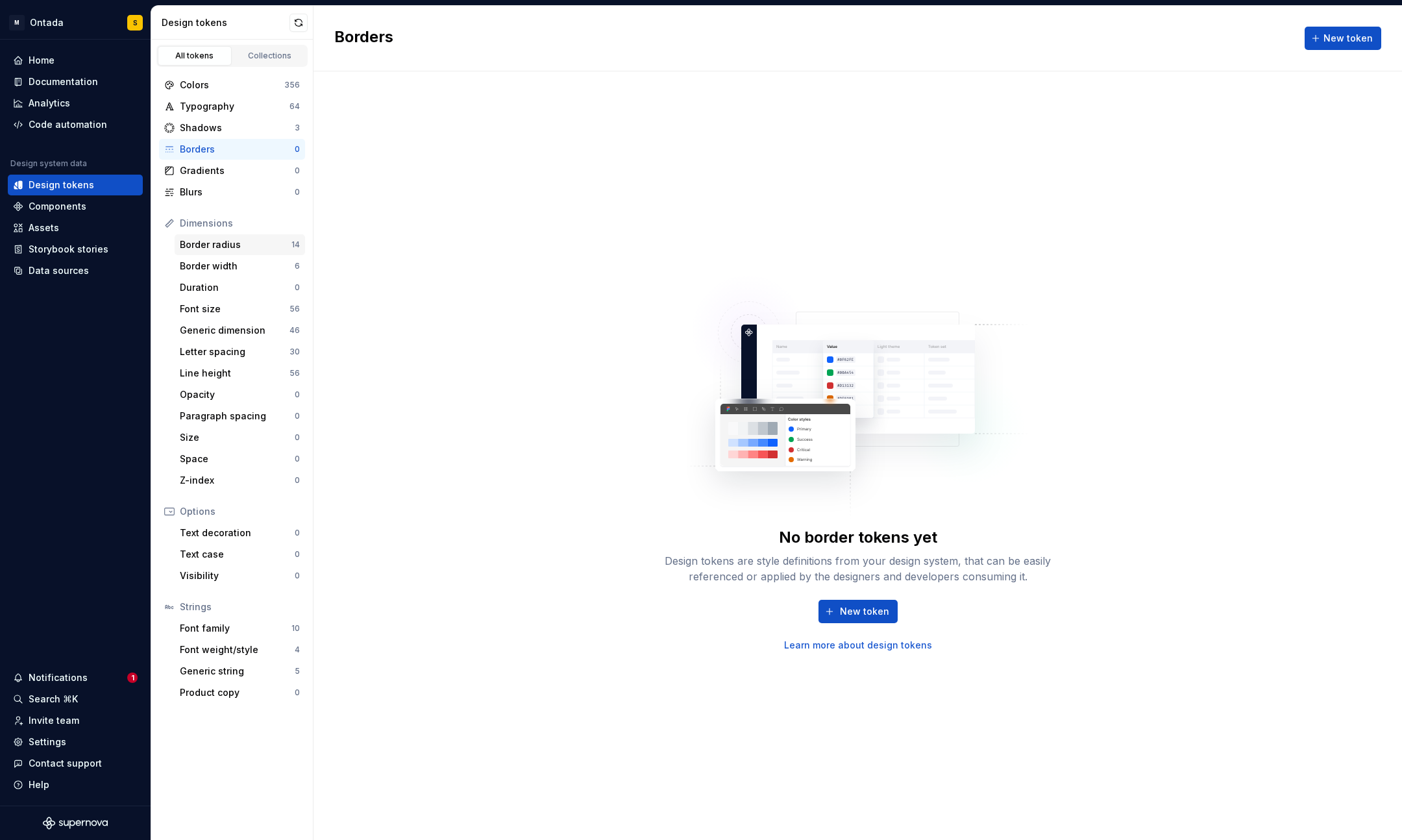
click at [240, 250] on div "Border radius" at bounding box center [235, 244] width 112 height 13
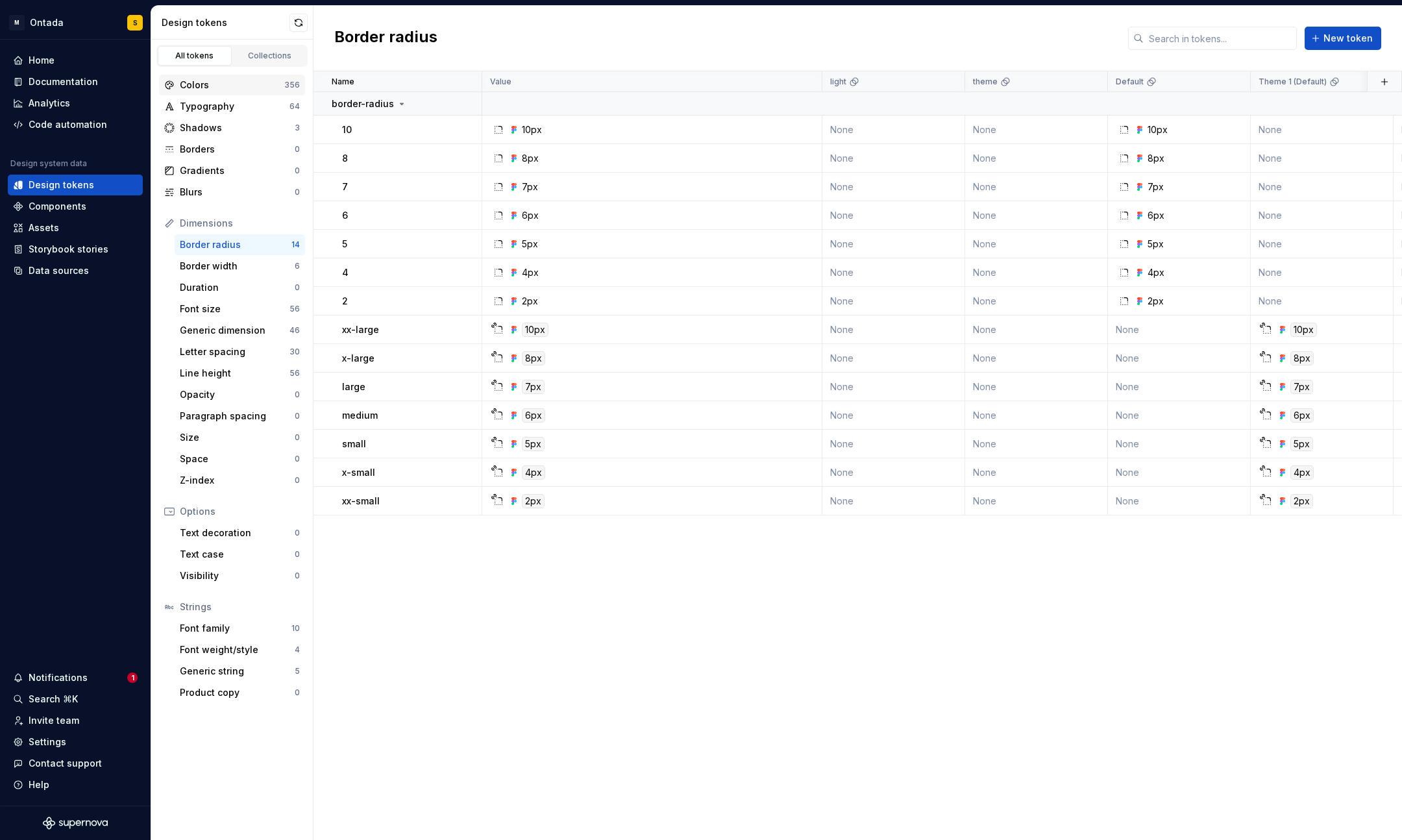
click at [255, 75] on div "Colors 356" at bounding box center [232, 84] width 146 height 21
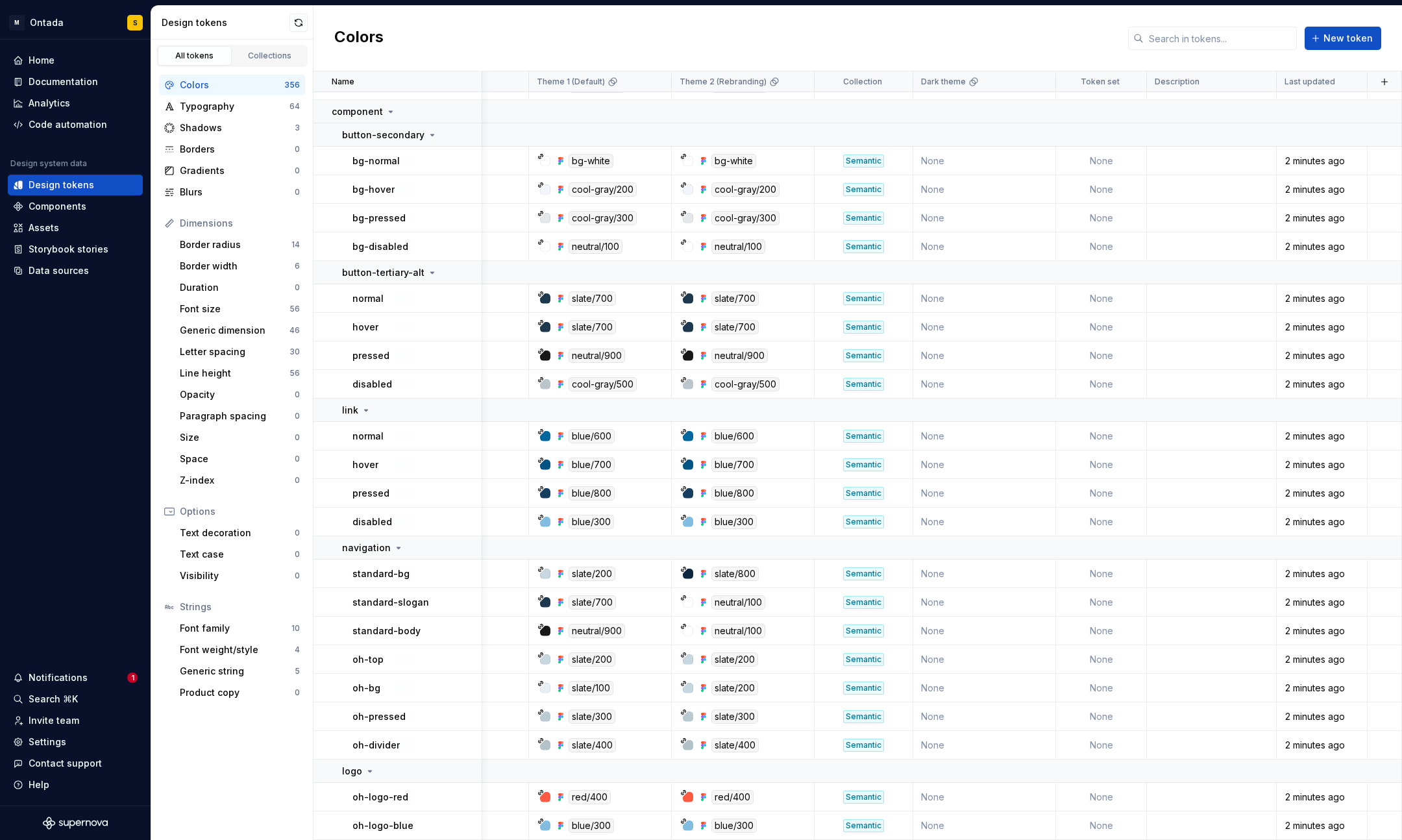
scroll to position [10096, 722]
